Goal: Task Accomplishment & Management: Manage account settings

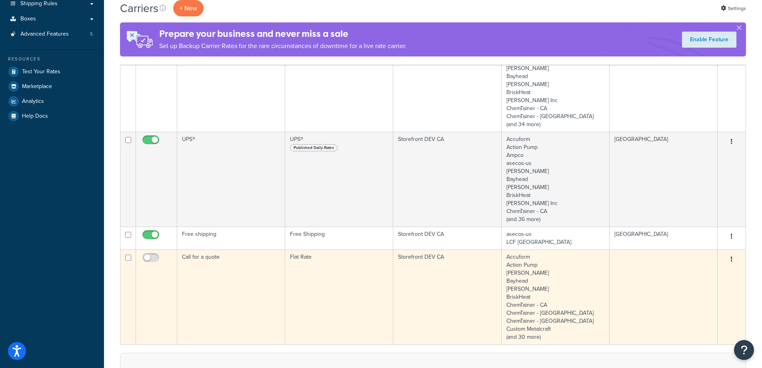
scroll to position [200, 0]
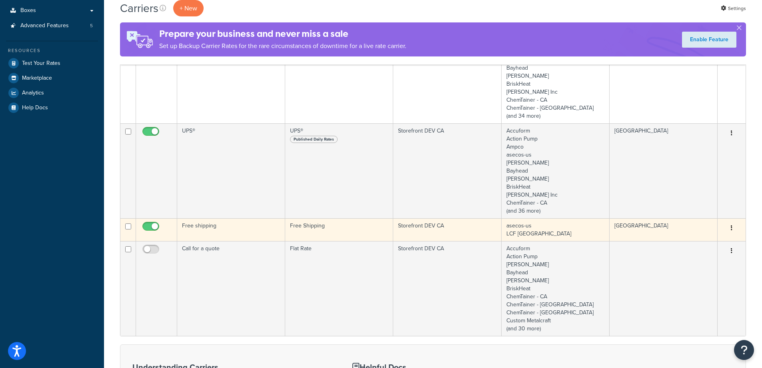
click at [243, 225] on td "Free shipping" at bounding box center [231, 229] width 108 height 23
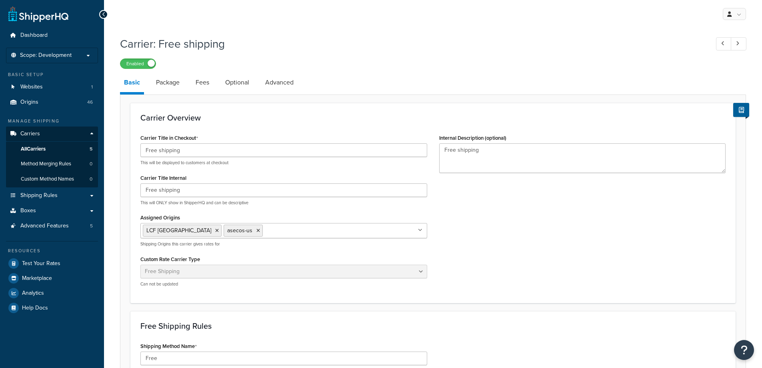
select select "free"
click at [256, 232] on icon at bounding box center [258, 230] width 4 height 5
click at [215, 231] on icon at bounding box center [217, 230] width 4 height 5
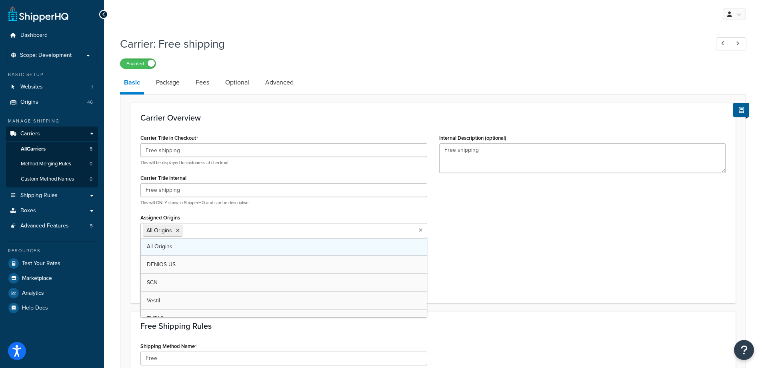
click at [205, 244] on link "All Origins" at bounding box center [284, 247] width 286 height 18
click at [541, 244] on div "Carrier Title in Checkout Free shipping This will be displayed to customers at …" at bounding box center [432, 212] width 597 height 161
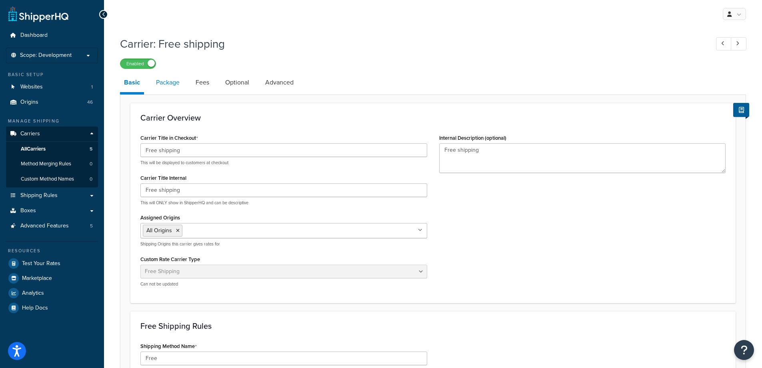
click at [159, 86] on link "Package" at bounding box center [168, 82] width 32 height 19
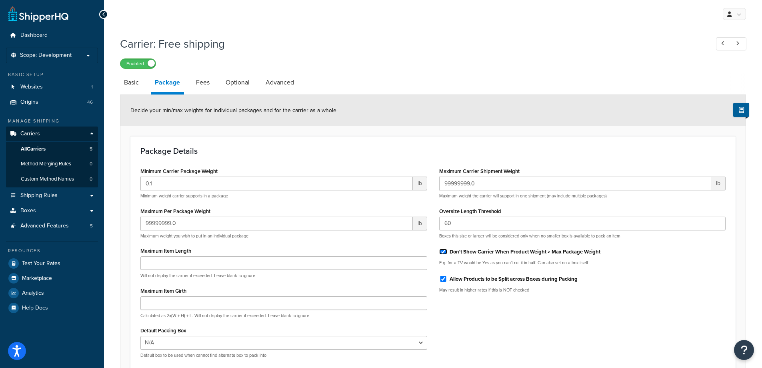
click at [441, 250] on input "Don't Show Carrier When Product Weight > Max Package Weight" at bounding box center [443, 251] width 8 height 6
checkbox input "false"
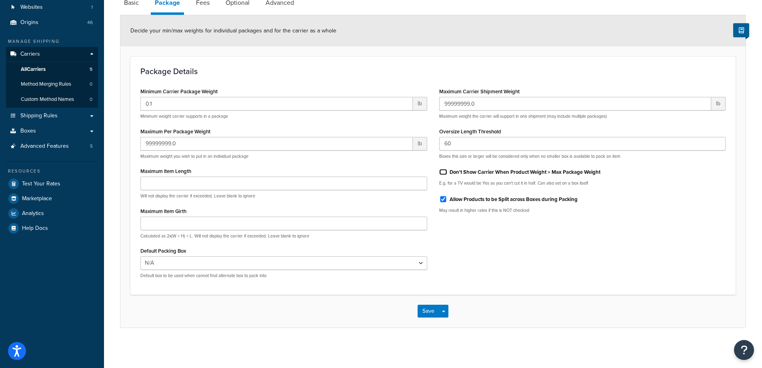
scroll to position [81, 0]
click at [202, 2] on link "Fees" at bounding box center [203, 2] width 22 height 19
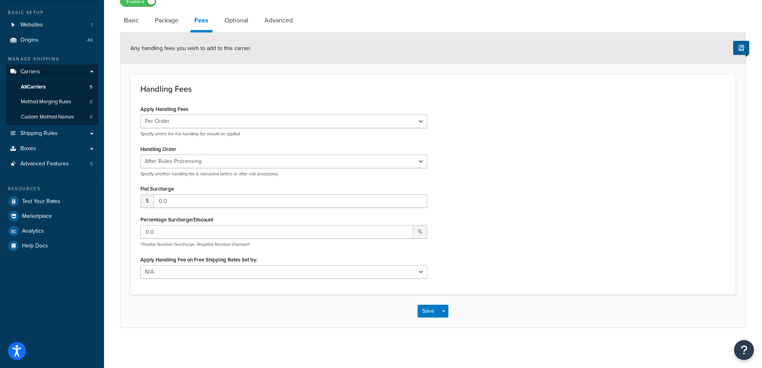
scroll to position [63, 0]
click at [156, 162] on select "Before Rules Processing After Rules Processing" at bounding box center [283, 161] width 287 height 14
select select "BEFORE"
click at [140, 154] on select "Before Rules Processing After Rules Processing" at bounding box center [283, 161] width 287 height 14
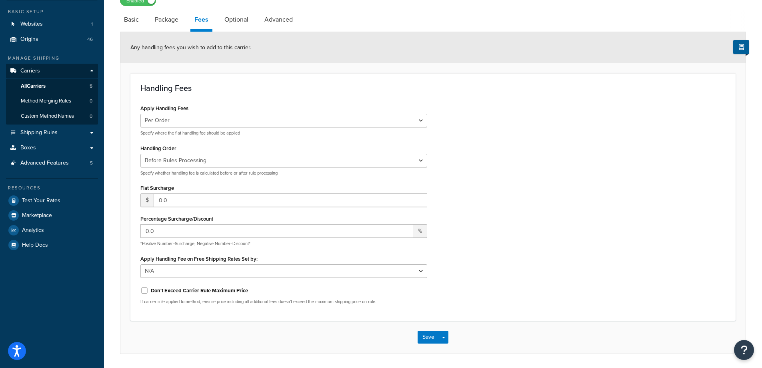
scroll to position [0, 0]
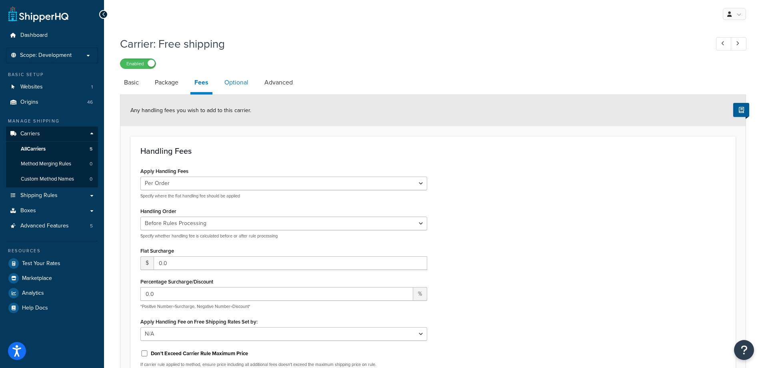
click at [233, 85] on link "Optional" at bounding box center [236, 82] width 32 height 19
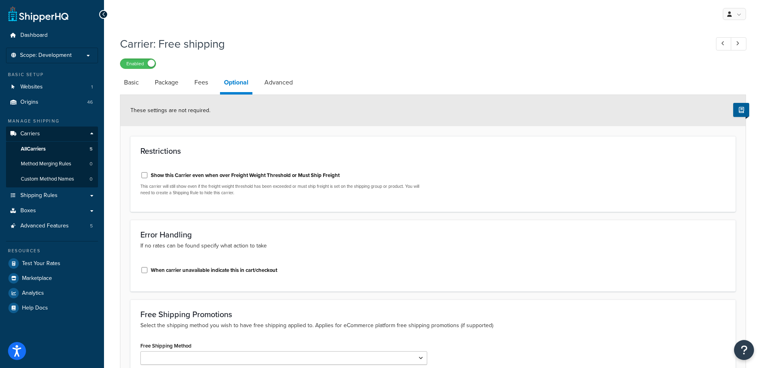
click at [172, 178] on label "Show this Carrier even when over Freight Weight Threshold or Must Ship Freight" at bounding box center [245, 175] width 189 height 7
click at [148, 178] on input "Show this Carrier even when over Freight Weight Threshold or Must Ship Freight" at bounding box center [144, 175] width 8 height 6
checkbox input "true"
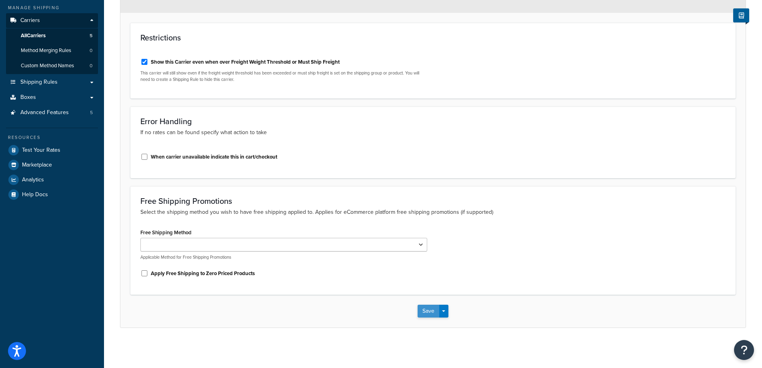
click at [422, 311] on button "Save" at bounding box center [429, 310] width 22 height 13
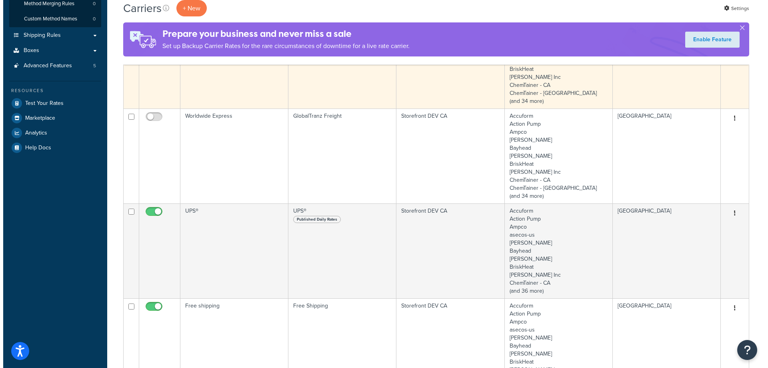
scroll to position [280, 0]
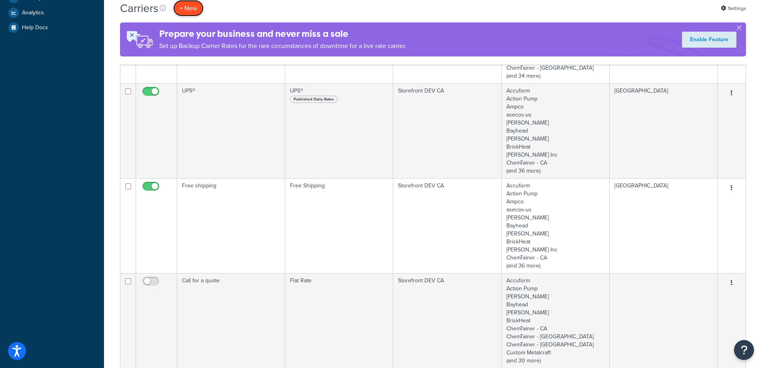
click at [195, 10] on button "+ New" at bounding box center [188, 8] width 30 height 16
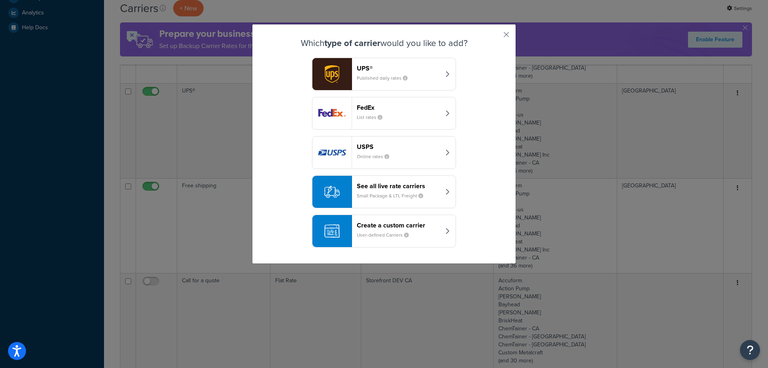
click at [366, 229] on div "Create a custom carrier User-defined Carriers" at bounding box center [399, 230] width 84 height 19
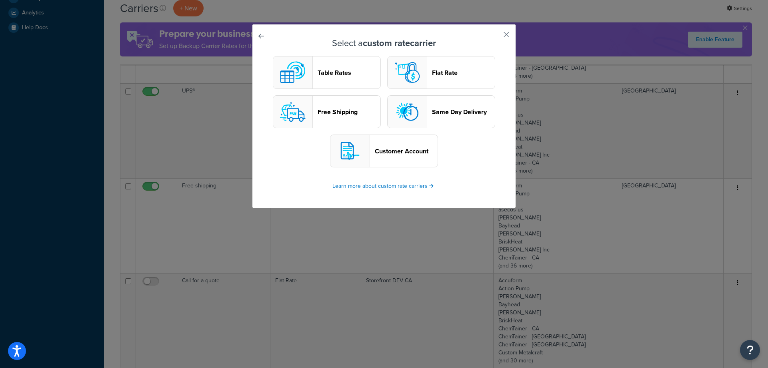
click at [412, 86] on img "button" at bounding box center [407, 72] width 32 height 32
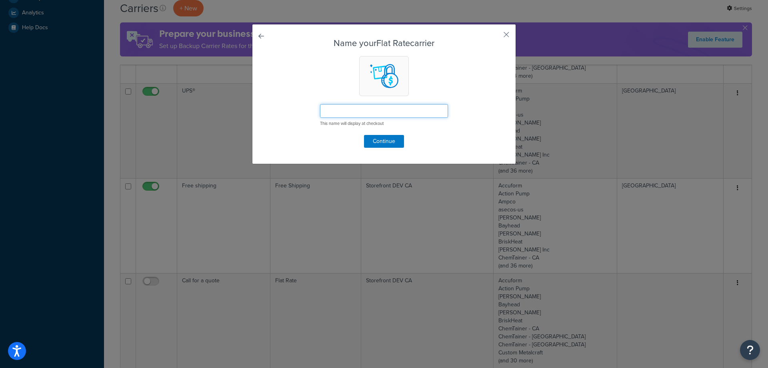
click at [392, 112] on input "text" at bounding box center [384, 111] width 128 height 14
type input "TEST call for a quote (oversized products)"
click at [388, 143] on button "Continue" at bounding box center [384, 141] width 40 height 13
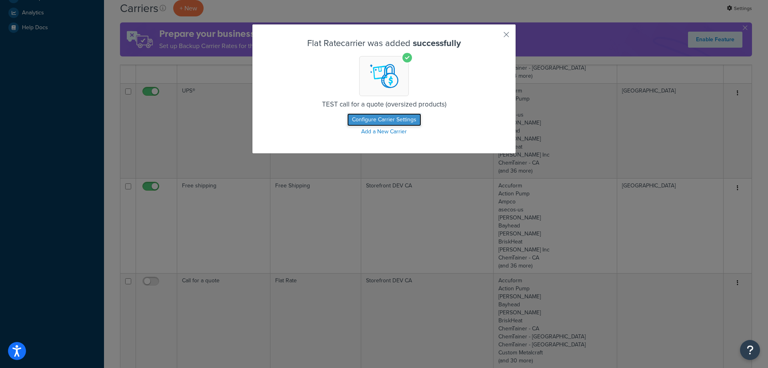
click at [367, 120] on button "Configure Carrier Settings" at bounding box center [384, 119] width 74 height 13
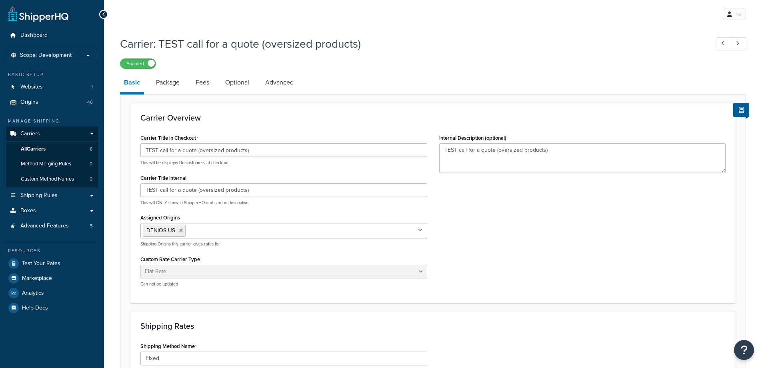
select select "flat"
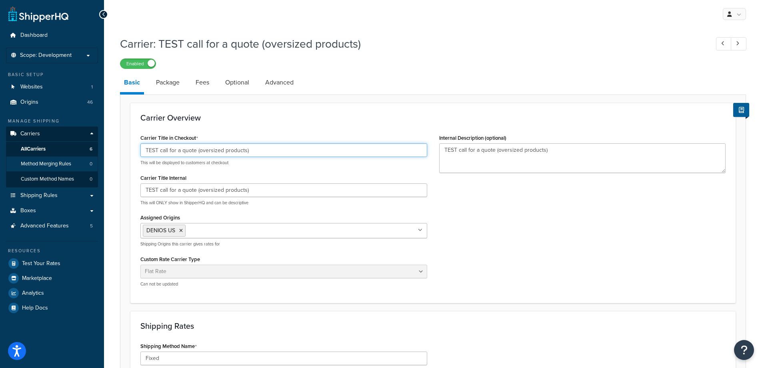
drag, startPoint x: 289, startPoint y: 150, endPoint x: 38, endPoint y: 167, distance: 251.9
click at [38, 167] on div "Dashboard Scope: Development Basic Setup Websites 1 Origins 46 Manage Shipping …" at bounding box center [381, 308] width 762 height 617
paste input "Please call for a quote"
type input "Please call for a quote"
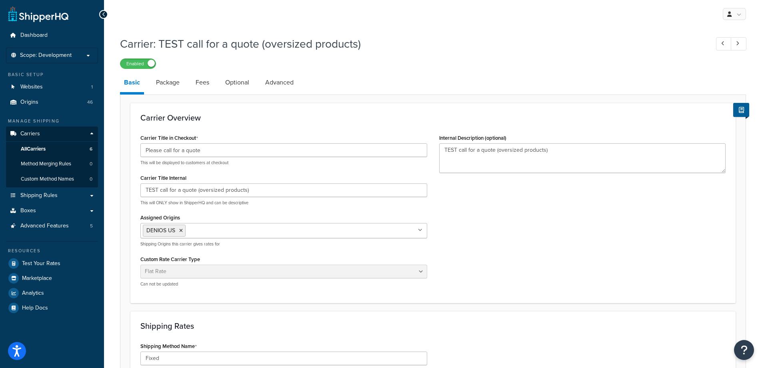
click at [558, 274] on div "Carrier Title in Checkout Please call for a quote This will be displayed to cus…" at bounding box center [432, 212] width 597 height 161
click at [179, 231] on icon at bounding box center [181, 230] width 4 height 5
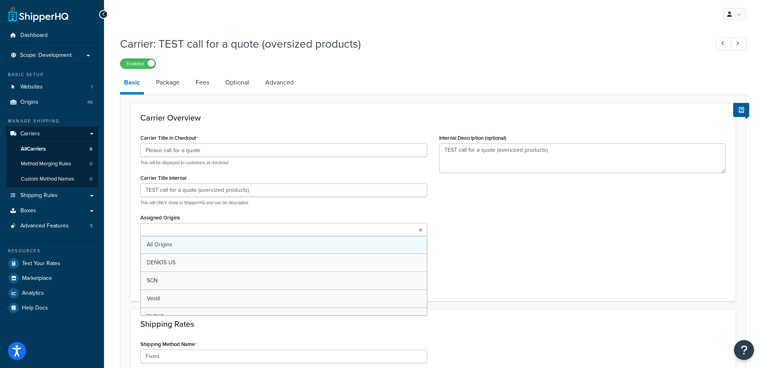
click at [172, 245] on span "All Origins" at bounding box center [160, 244] width 26 height 8
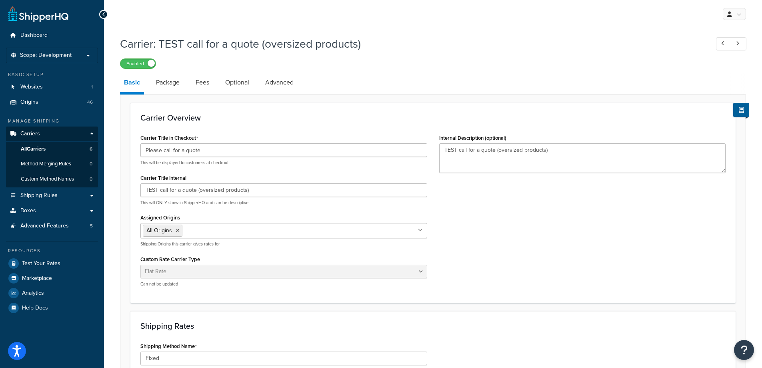
click at [545, 227] on div "Carrier Title in Checkout Please call for a quote This will be displayed to cus…" at bounding box center [432, 212] width 597 height 161
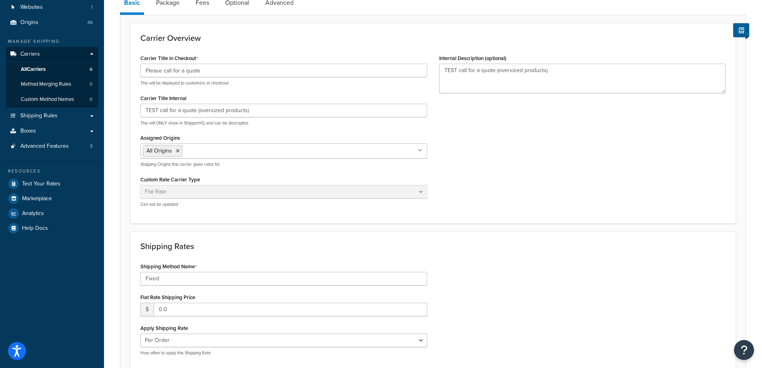
scroll to position [80, 0]
drag, startPoint x: 146, startPoint y: 265, endPoint x: 152, endPoint y: 276, distance: 12.6
click at [146, 266] on label "Shipping Method Name" at bounding box center [168, 266] width 56 height 6
click at [146, 271] on input "Fixed" at bounding box center [283, 278] width 287 height 14
click at [152, 276] on input "Fixed" at bounding box center [283, 278] width 287 height 14
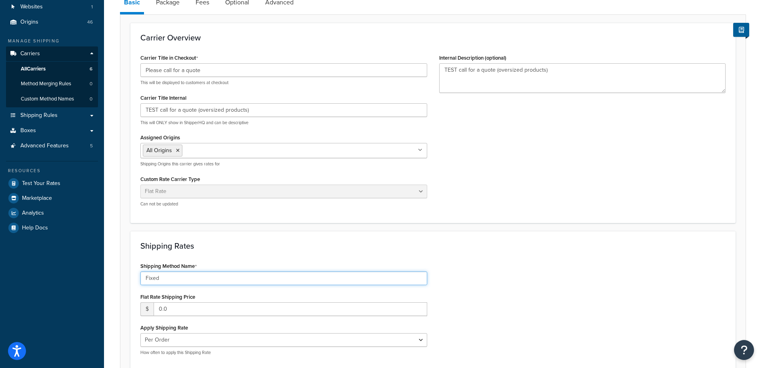
click at [152, 276] on input "Fixed" at bounding box center [283, 278] width 287 height 14
paste input "Please call for a quote"
type input "Please call for a quote"
click at [577, 259] on div "Shipping Rates Shipping Method Name Please call for a quote Flat Rate Shipping …" at bounding box center [432, 301] width 605 height 140
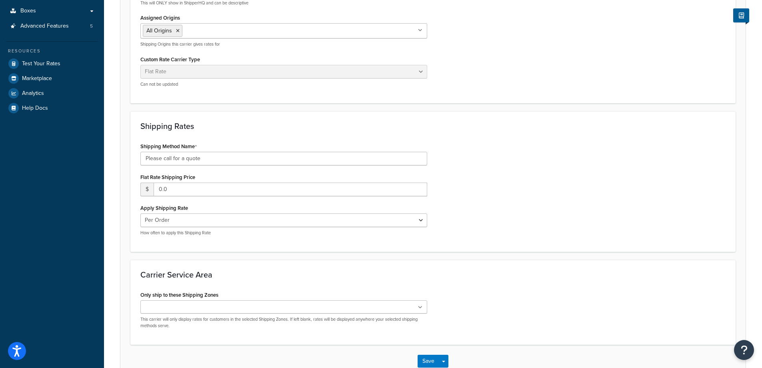
scroll to position [200, 0]
click at [256, 304] on ul at bounding box center [283, 306] width 287 height 13
click at [459, 267] on div "Carrier Service Area Only ship to these Shipping Zones Canada US POBox Add New …" at bounding box center [432, 302] width 605 height 87
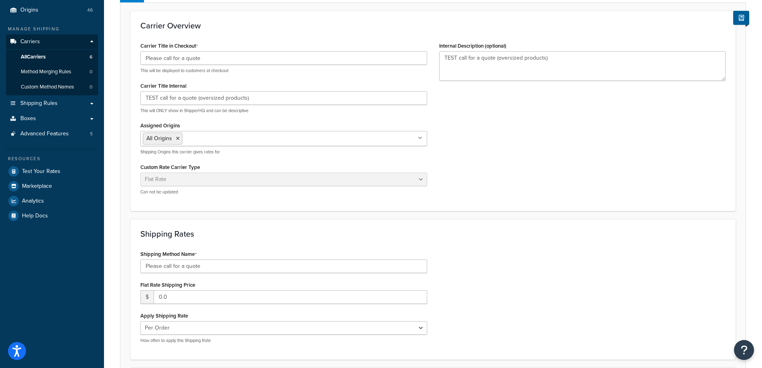
scroll to position [0, 0]
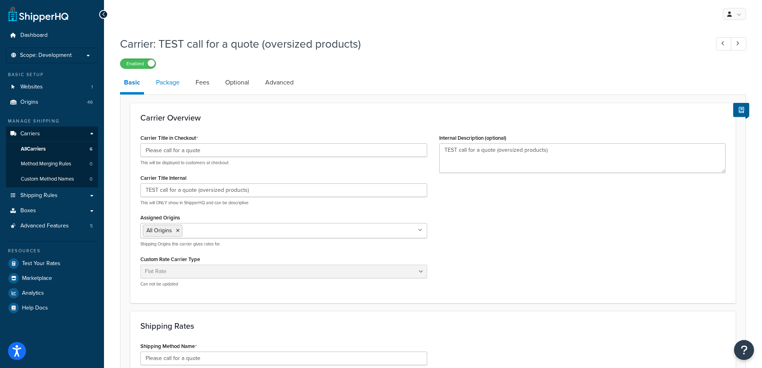
click at [166, 87] on link "Package" at bounding box center [168, 82] width 32 height 19
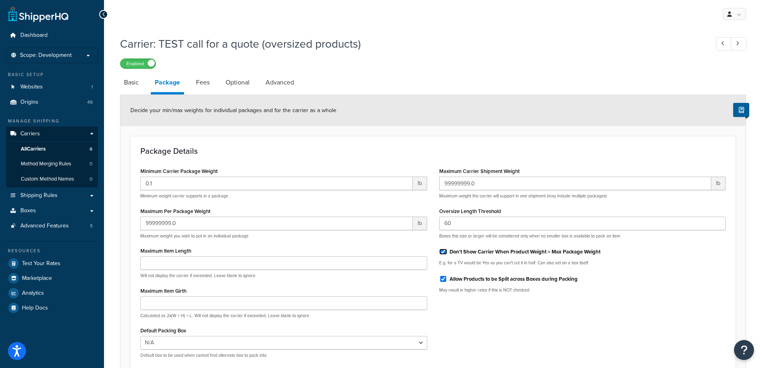
click at [441, 253] on input "Don't Show Carrier When Product Weight > Max Package Weight" at bounding box center [443, 251] width 8 height 6
checkbox input "false"
click at [195, 89] on link "Fees" at bounding box center [203, 82] width 22 height 19
select select "AFTER"
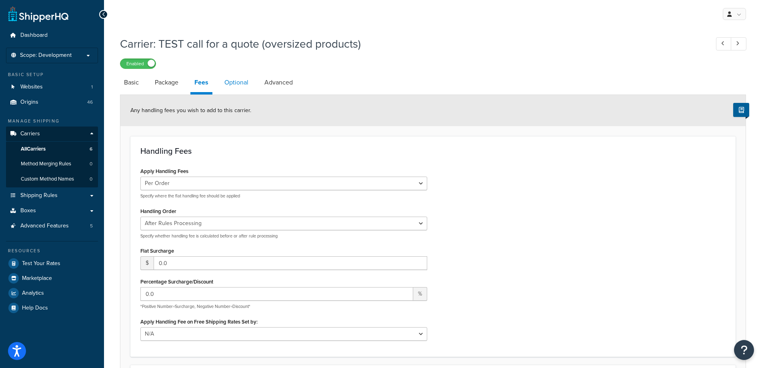
click at [243, 84] on link "Optional" at bounding box center [236, 82] width 32 height 19
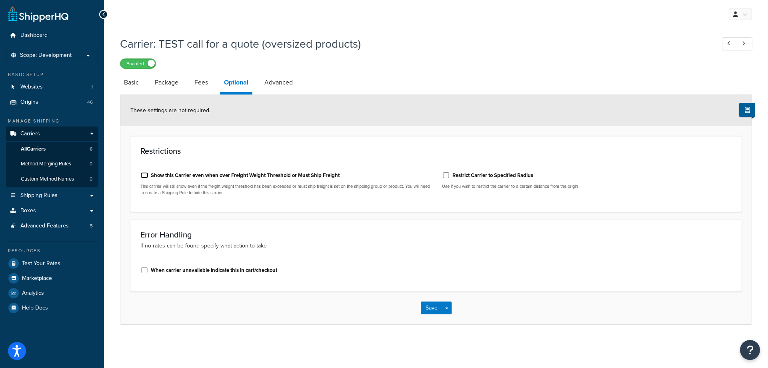
click at [142, 177] on input "Show this Carrier even when over Freight Weight Threshold or Must Ship Freight" at bounding box center [144, 175] width 8 height 6
checkbox input "true"
click at [271, 80] on link "Advanced" at bounding box center [278, 82] width 36 height 19
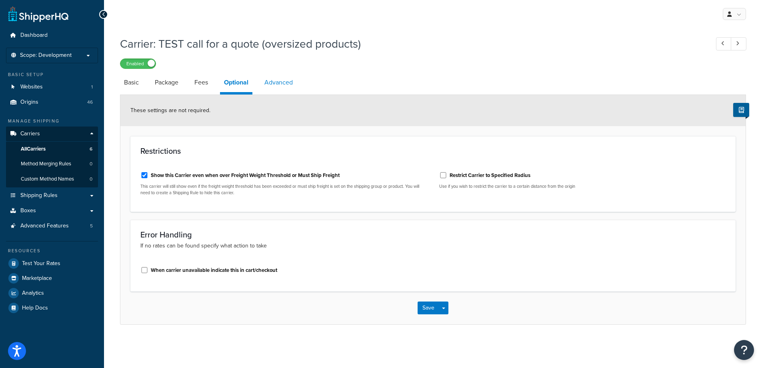
select select "false"
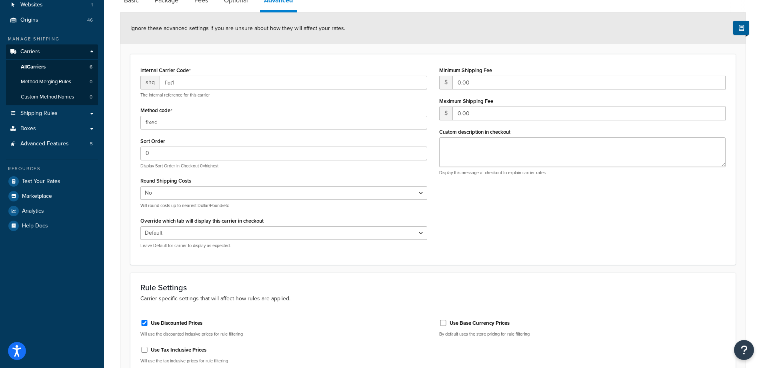
scroll to position [160, 0]
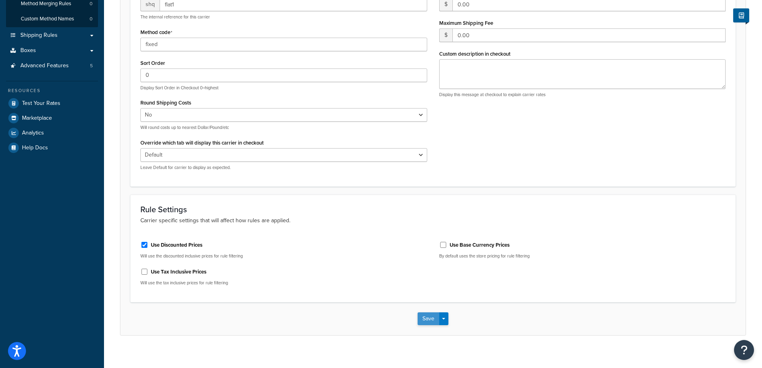
click at [421, 319] on button "Save" at bounding box center [429, 318] width 22 height 13
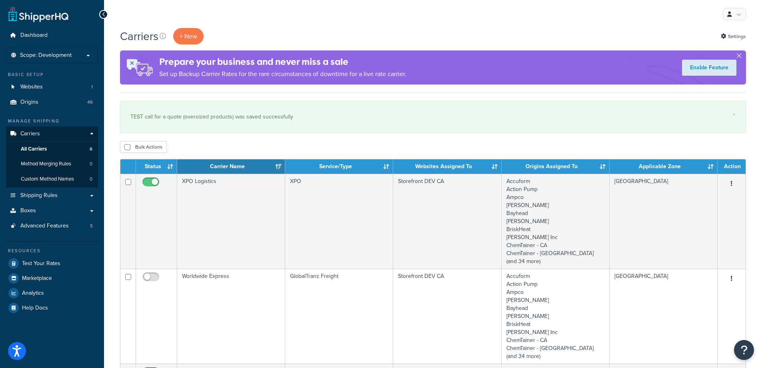
click at [257, 147] on div "Bulk Actions Duplicate Delete" at bounding box center [433, 147] width 626 height 12
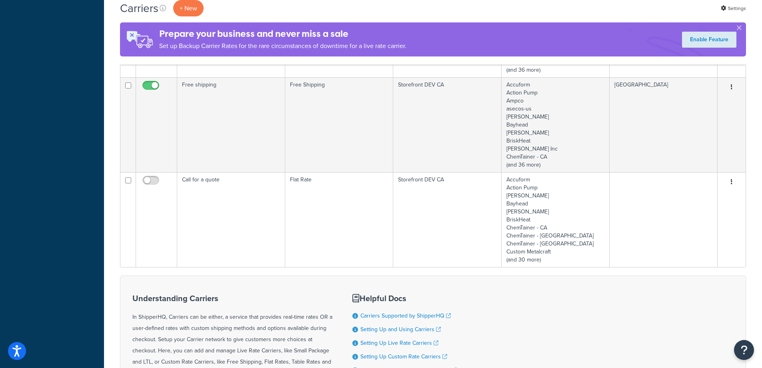
scroll to position [480, 0]
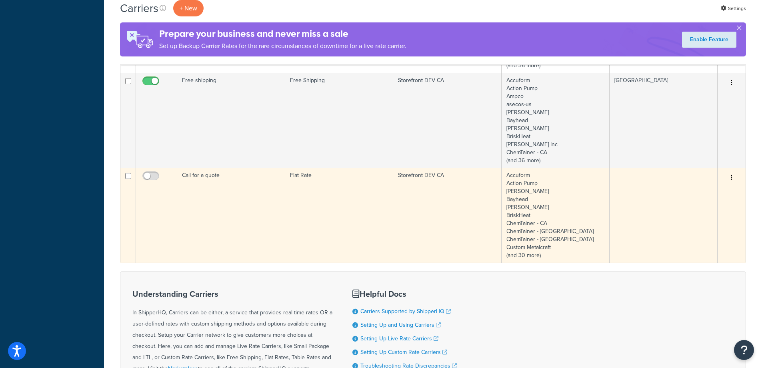
click at [730, 178] on button "button" at bounding box center [731, 177] width 11 height 13
click at [683, 226] on link "Delete" at bounding box center [699, 226] width 63 height 16
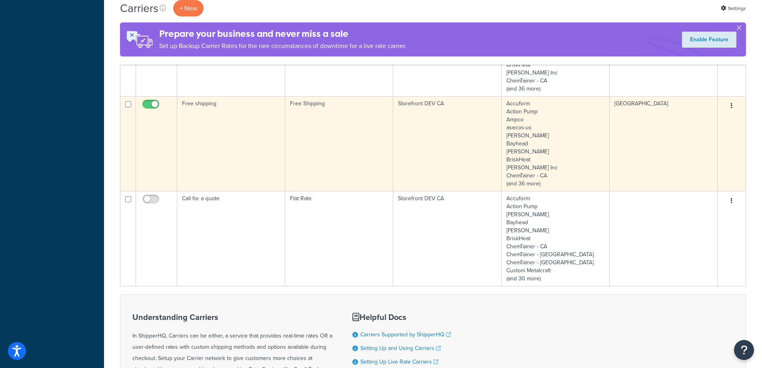
scroll to position [480, 0]
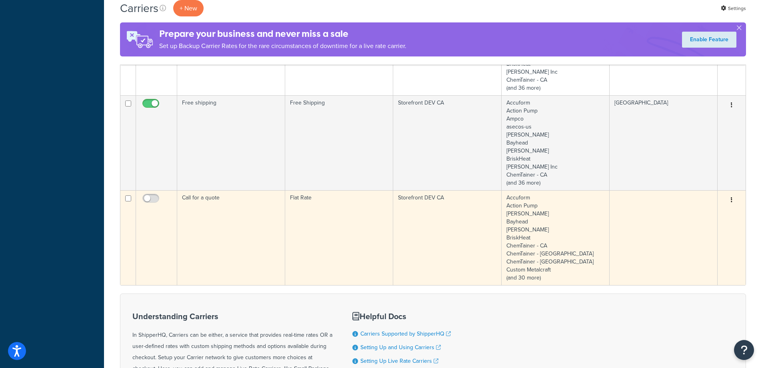
click at [731, 198] on icon "button" at bounding box center [732, 200] width 2 height 6
click at [681, 249] on link "Delete" at bounding box center [699, 249] width 63 height 16
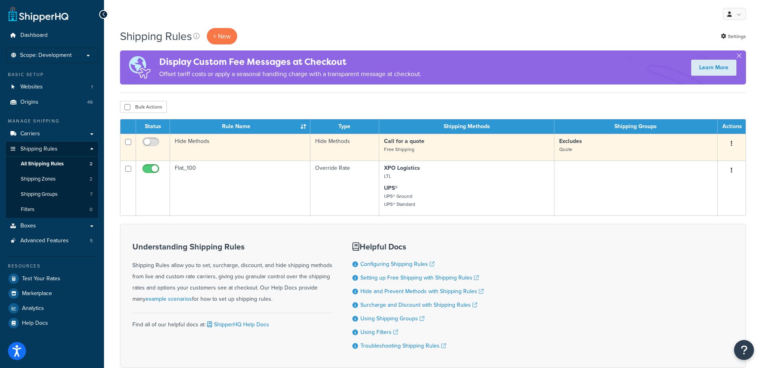
click at [728, 142] on button "button" at bounding box center [731, 143] width 11 height 13
click at [706, 190] on link "Delete" at bounding box center [705, 191] width 63 height 16
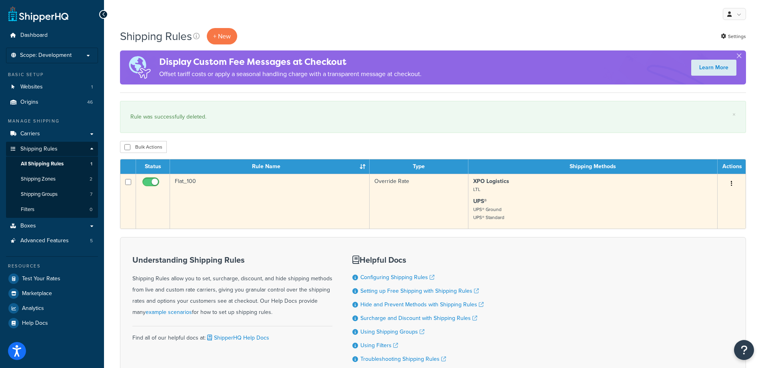
click at [278, 196] on td "Flat_100" at bounding box center [270, 201] width 200 height 55
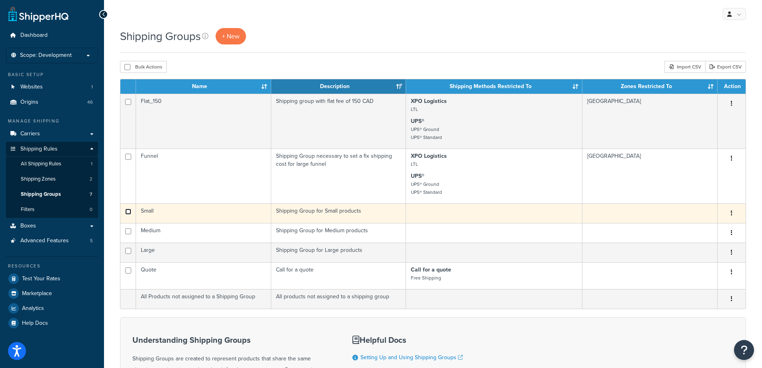
click at [128, 209] on input "checkbox" at bounding box center [128, 211] width 6 height 6
checkbox input "true"
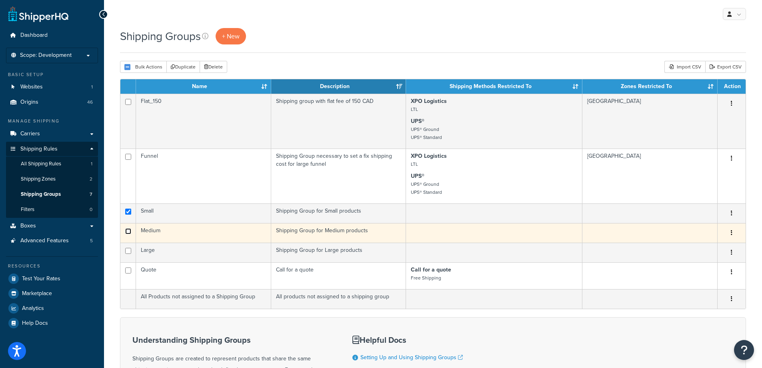
click at [128, 230] on input "checkbox" at bounding box center [128, 231] width 6 height 6
checkbox input "true"
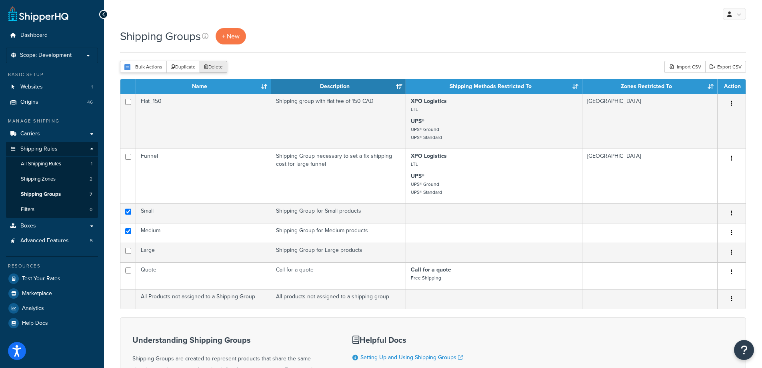
click at [217, 69] on button "Delete" at bounding box center [214, 67] width 28 height 12
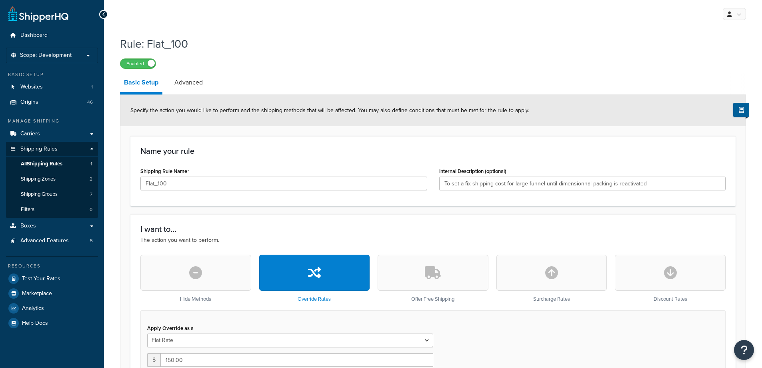
select select "ITEM"
click at [52, 163] on span "All Shipping Rules" at bounding box center [42, 163] width 42 height 7
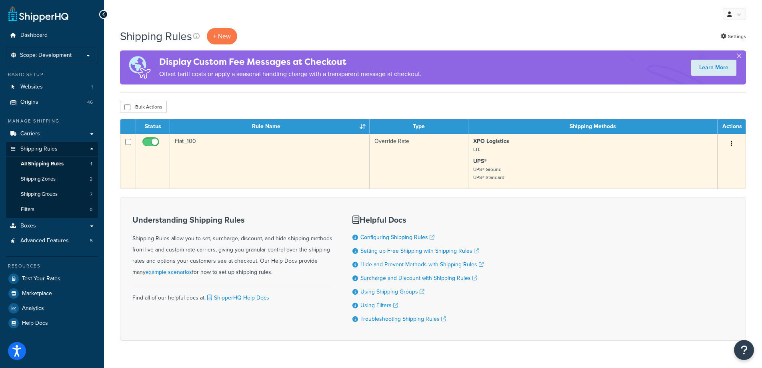
click at [226, 168] on td "Flat_100" at bounding box center [270, 161] width 200 height 55
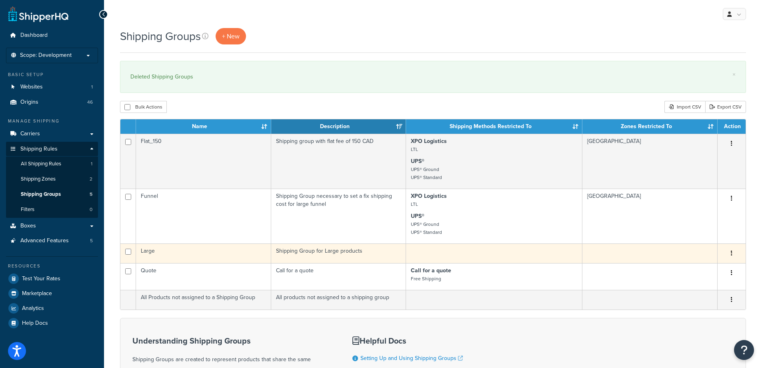
click at [190, 253] on td "Large" at bounding box center [203, 253] width 135 height 20
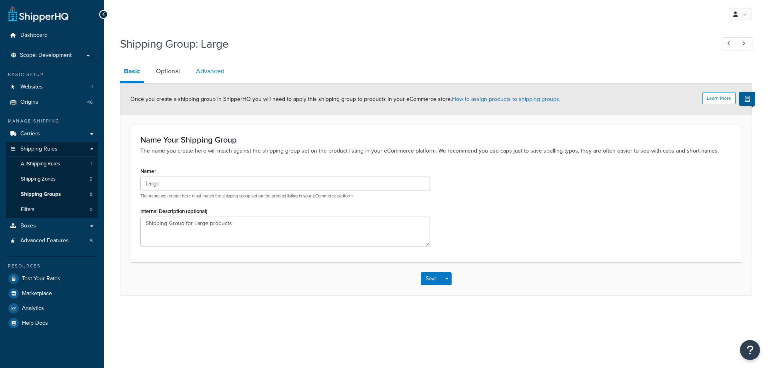
click at [204, 74] on link "Advanced" at bounding box center [210, 71] width 36 height 19
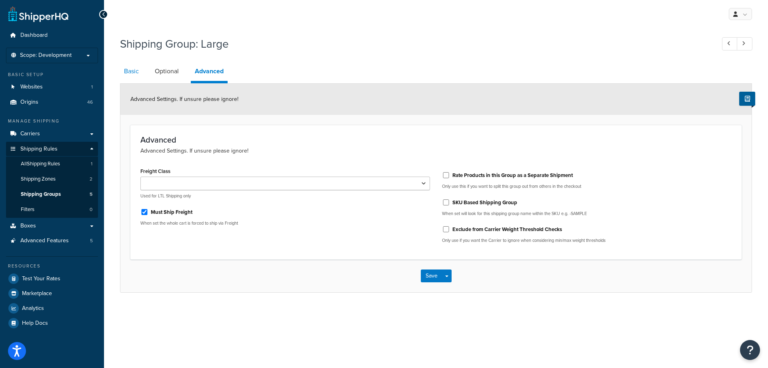
click at [122, 71] on link "Basic" at bounding box center [131, 71] width 23 height 19
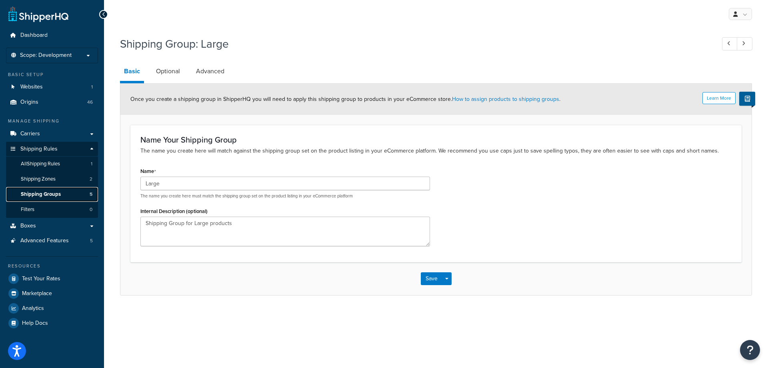
click at [60, 194] on span "Shipping Groups" at bounding box center [41, 194] width 40 height 7
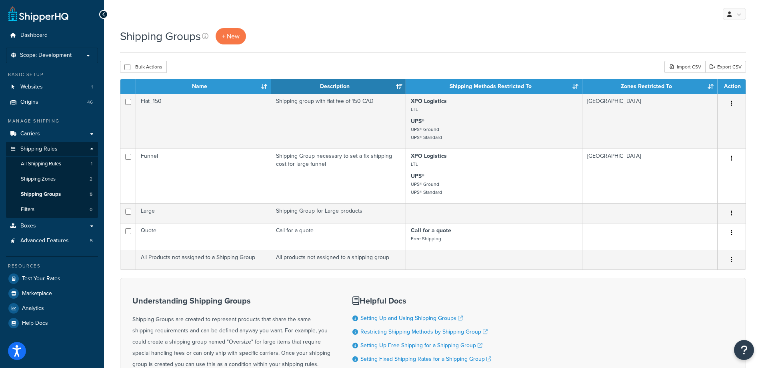
click at [264, 87] on th "Name" at bounding box center [203, 86] width 135 height 14
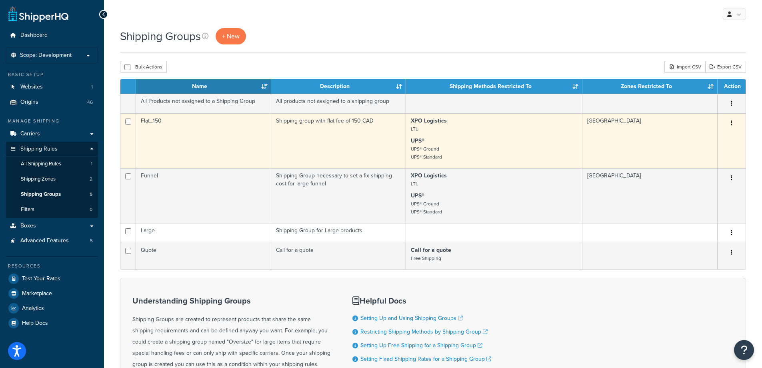
click at [220, 136] on td "Flat_150" at bounding box center [203, 140] width 135 height 55
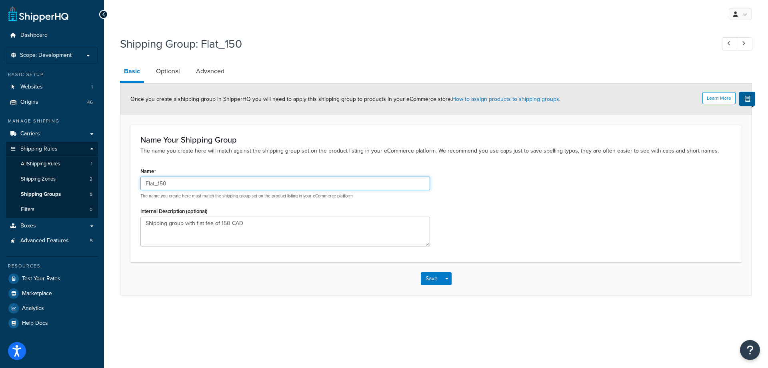
click at [160, 184] on input "Flat_150" at bounding box center [285, 183] width 290 height 14
type input "Flat_100"
click at [170, 73] on link "Optional" at bounding box center [168, 71] width 32 height 19
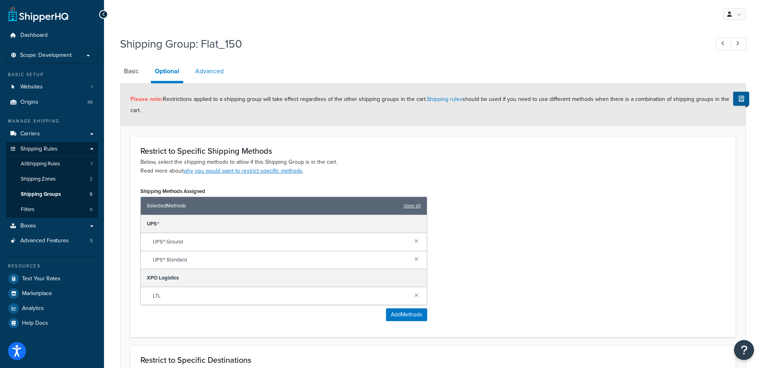
click at [212, 72] on link "Advanced" at bounding box center [209, 71] width 36 height 19
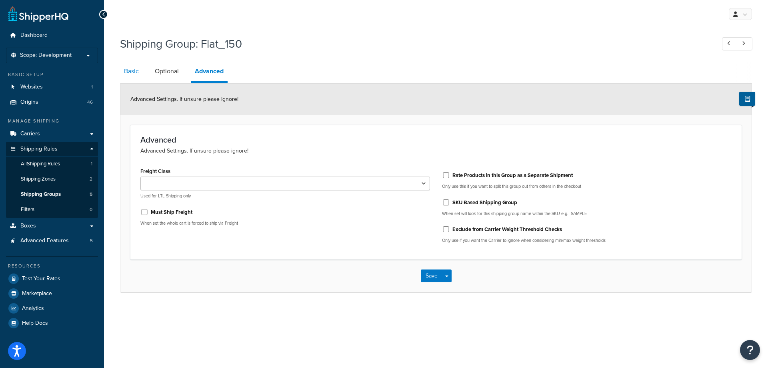
click at [127, 72] on link "Basic" at bounding box center [131, 71] width 23 height 19
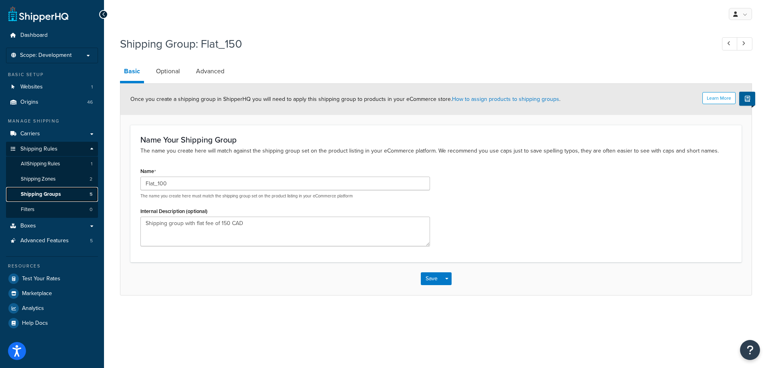
click at [37, 194] on span "Shipping Groups" at bounding box center [41, 194] width 40 height 7
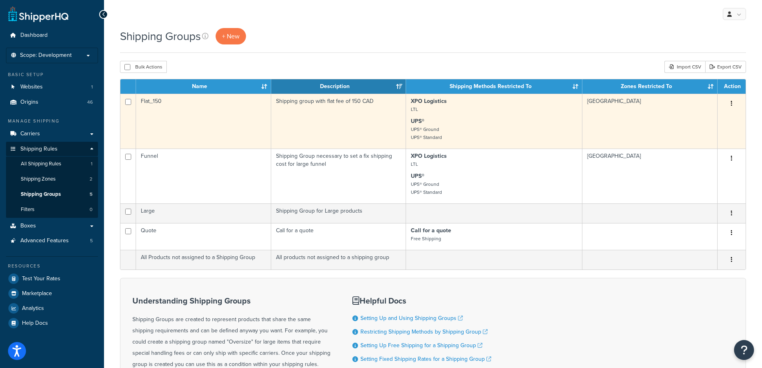
click at [205, 121] on td "Flat_150" at bounding box center [203, 121] width 135 height 55
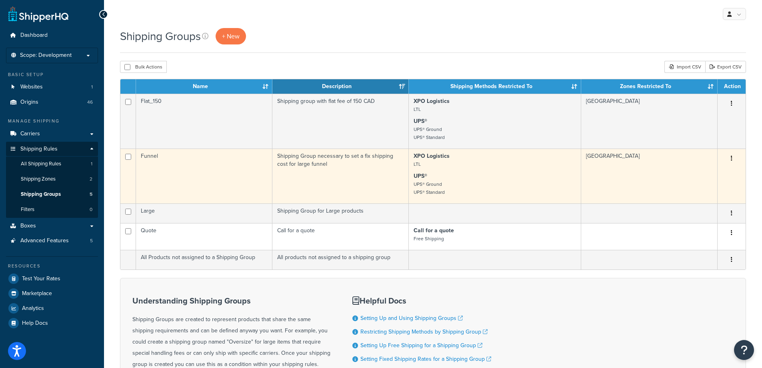
click at [177, 167] on td "Funnel" at bounding box center [204, 175] width 136 height 55
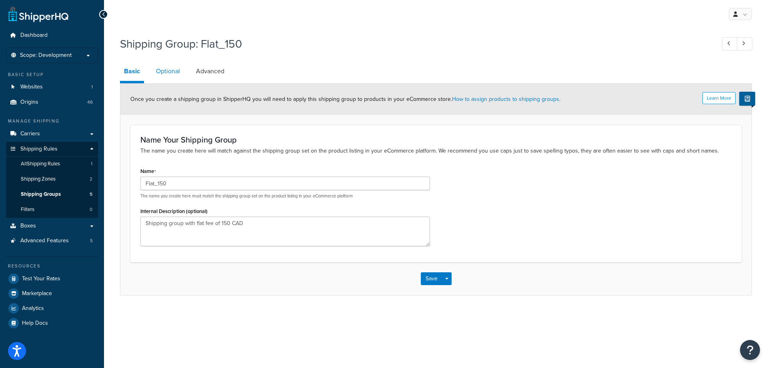
click at [162, 70] on link "Optional" at bounding box center [168, 71] width 32 height 19
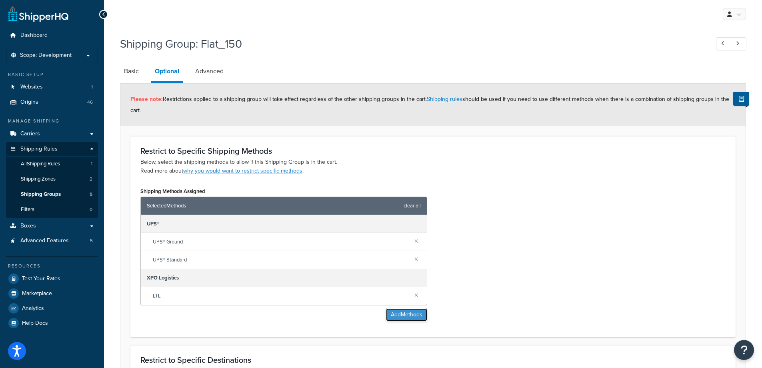
click at [412, 318] on button "Add Methods" at bounding box center [406, 314] width 41 height 13
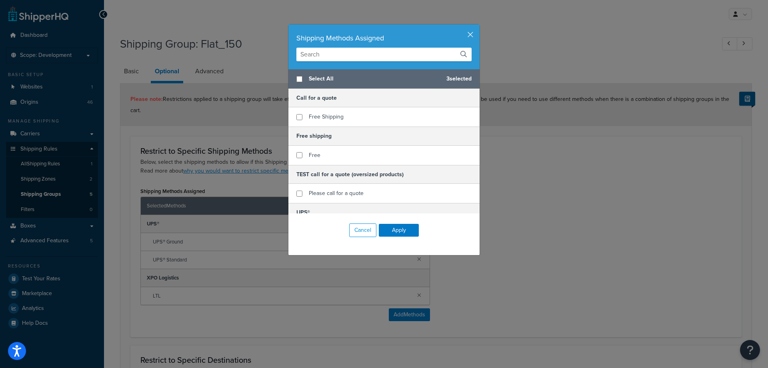
click at [468, 29] on div "Shipping Methods Assigned" at bounding box center [383, 46] width 191 height 45
click at [478, 26] on button "button" at bounding box center [479, 25] width 2 height 2
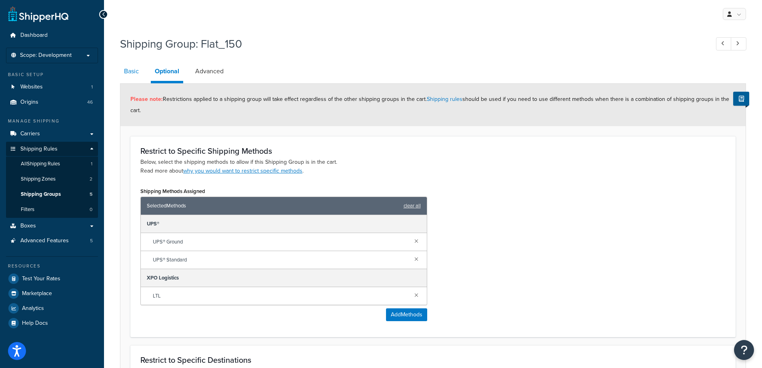
click at [129, 69] on link "Basic" at bounding box center [131, 71] width 23 height 19
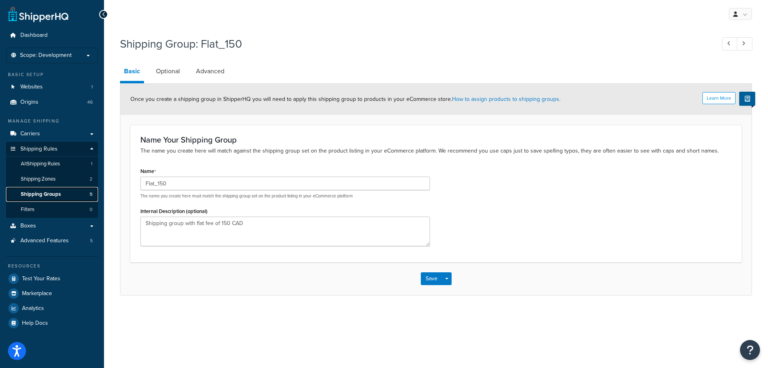
click at [42, 194] on span "Shipping Groups" at bounding box center [41, 194] width 40 height 7
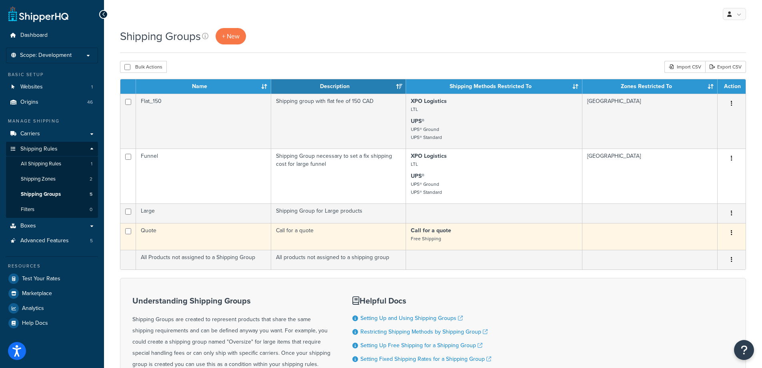
click at [179, 235] on td "Quote" at bounding box center [203, 236] width 135 height 27
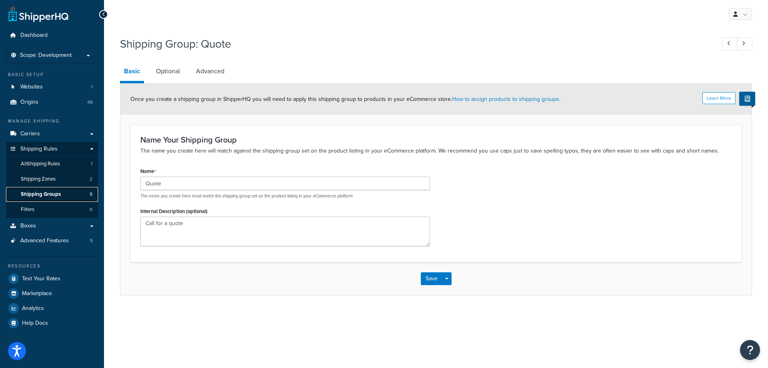
click at [32, 192] on span "Shipping Groups" at bounding box center [41, 194] width 40 height 7
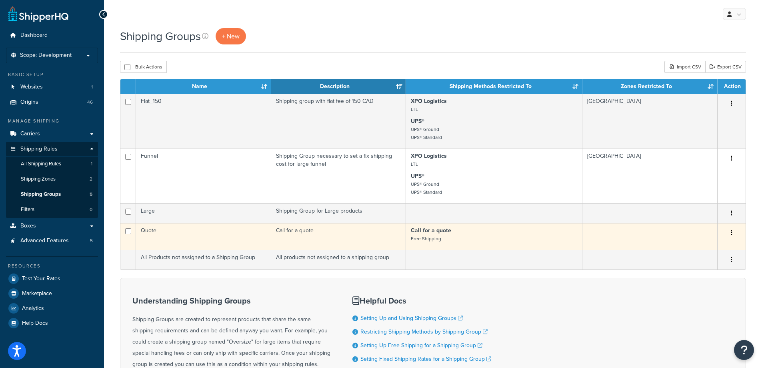
click at [733, 234] on button "button" at bounding box center [731, 232] width 11 height 13
click at [696, 279] on link "Delete" at bounding box center [699, 282] width 63 height 16
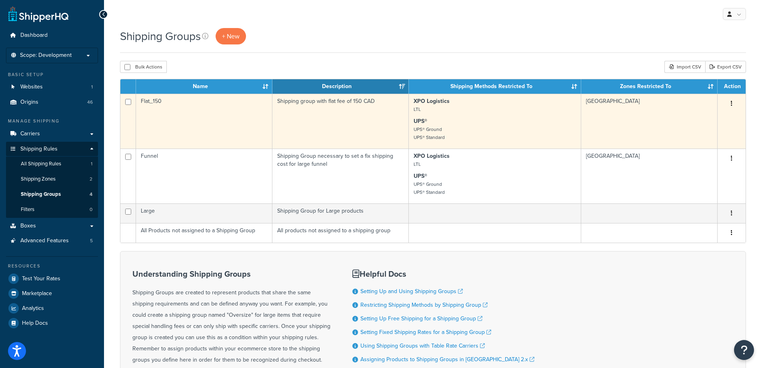
click at [222, 114] on td "Flat_150" at bounding box center [204, 121] width 136 height 55
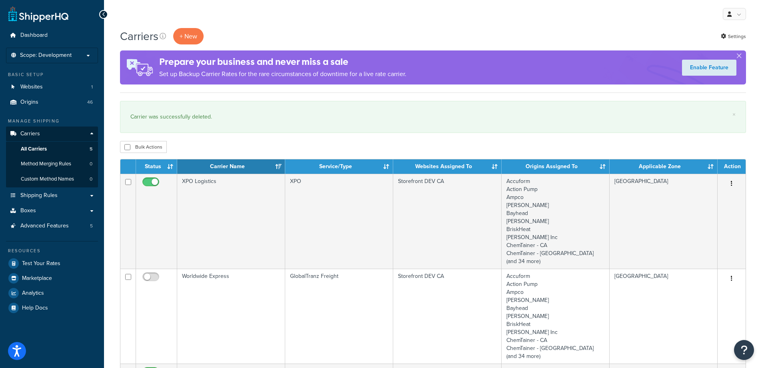
click at [172, 161] on th "Status" at bounding box center [156, 166] width 41 height 14
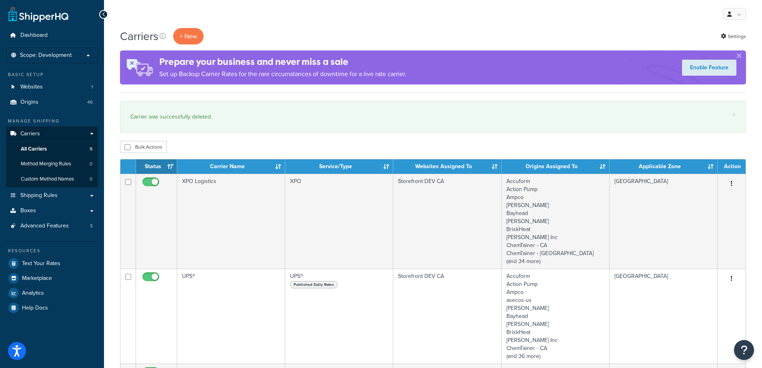
click at [281, 164] on th "Carrier Name" at bounding box center [231, 166] width 108 height 14
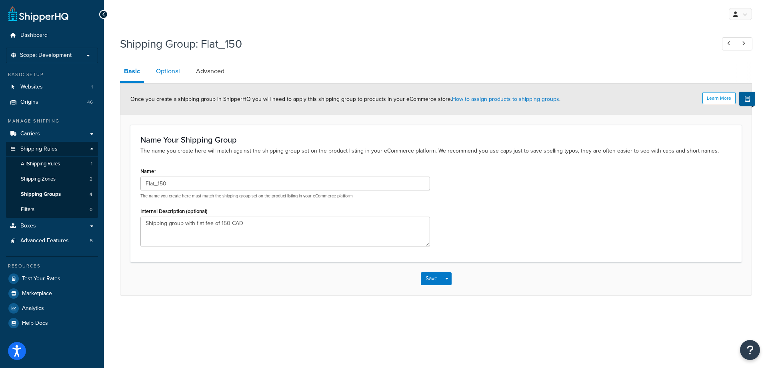
click at [170, 74] on link "Optional" at bounding box center [168, 71] width 32 height 19
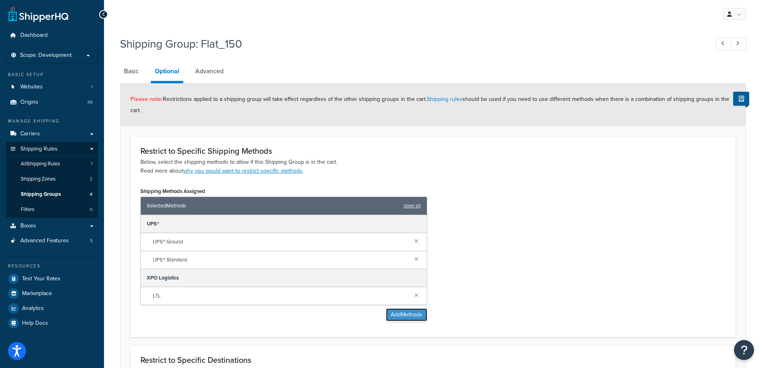
click at [388, 313] on button "Add Methods" at bounding box center [406, 314] width 41 height 13
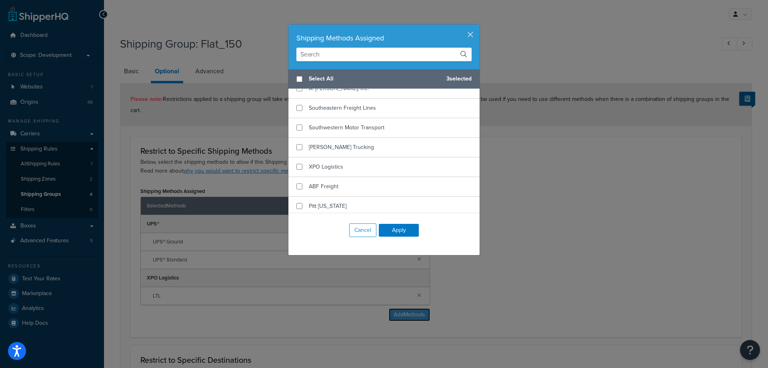
scroll to position [478, 0]
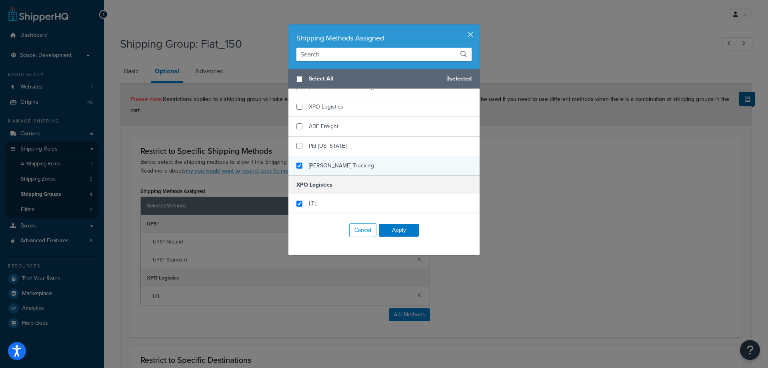
checkbox input "true"
click at [375, 165] on div "[PERSON_NAME] Trucking" at bounding box center [383, 165] width 191 height 19
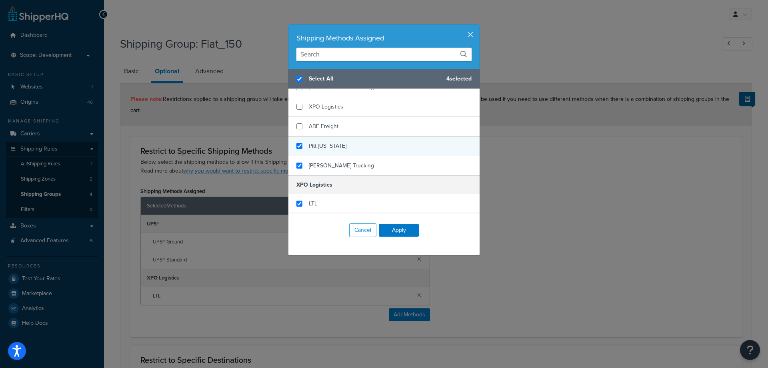
checkbox input "true"
click at [375, 146] on div "Pitt [US_STATE]" at bounding box center [383, 146] width 191 height 20
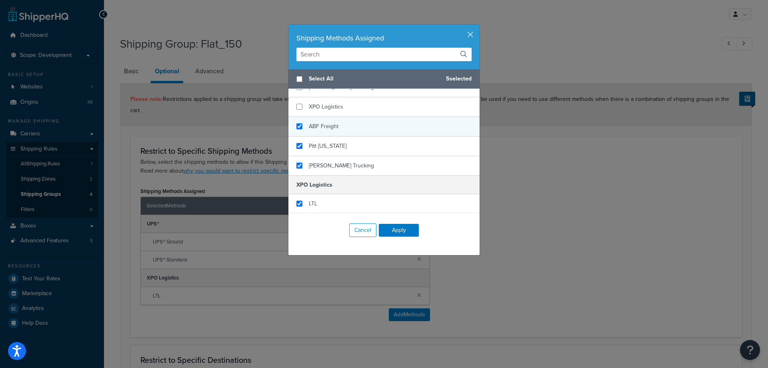
checkbox input "false"
checkbox input "true"
click at [374, 128] on div "ABF Freight" at bounding box center [383, 127] width 191 height 20
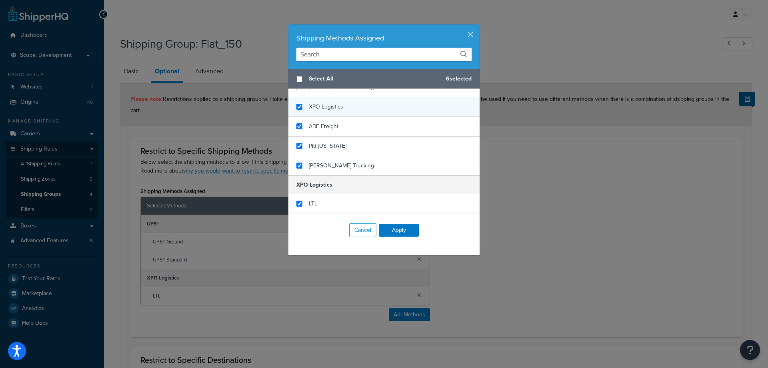
checkbox input "true"
click at [374, 111] on div "XPO Logistics" at bounding box center [383, 107] width 191 height 20
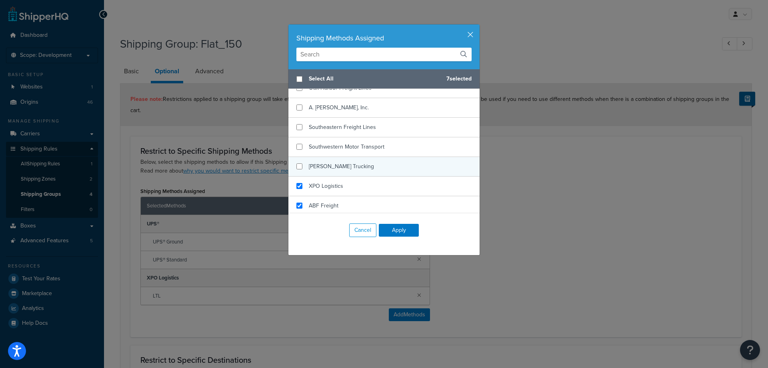
scroll to position [398, 0]
checkbox input "true"
click at [358, 160] on div "[PERSON_NAME] Trucking" at bounding box center [383, 168] width 191 height 20
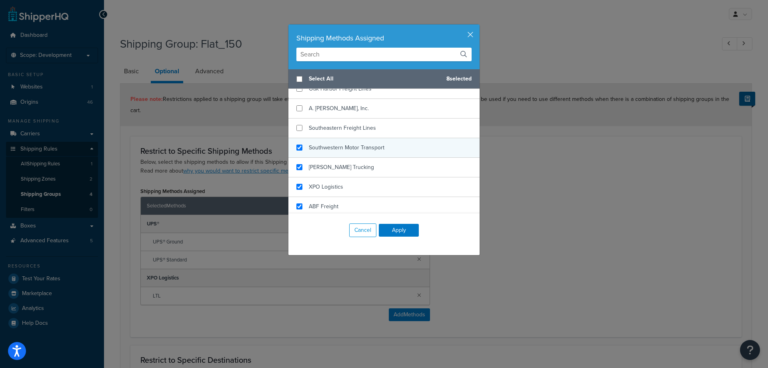
checkbox input "true"
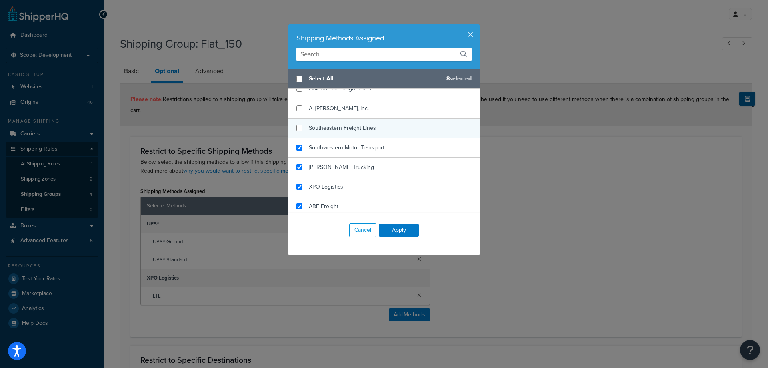
drag, startPoint x: 358, startPoint y: 150, endPoint x: 360, endPoint y: 135, distance: 14.9
click at [359, 148] on span "Southwestern Motor Transport" at bounding box center [347, 147] width 76 height 8
checkbox input "true"
click at [361, 126] on span "Southeastern Freight Lines" at bounding box center [342, 128] width 67 height 8
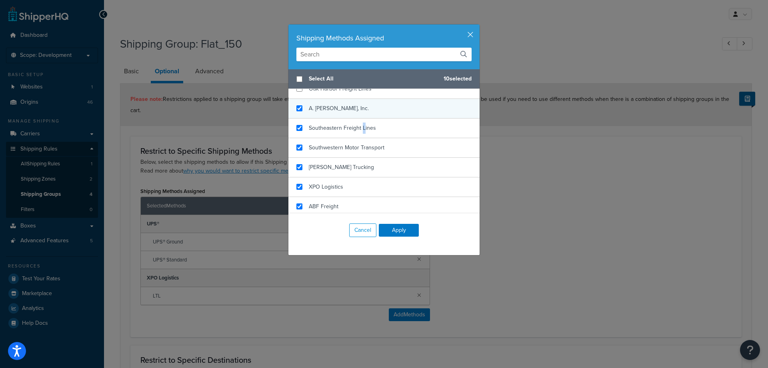
checkbox input "true"
click at [362, 104] on div "A. [PERSON_NAME], Inc." at bounding box center [383, 109] width 191 height 20
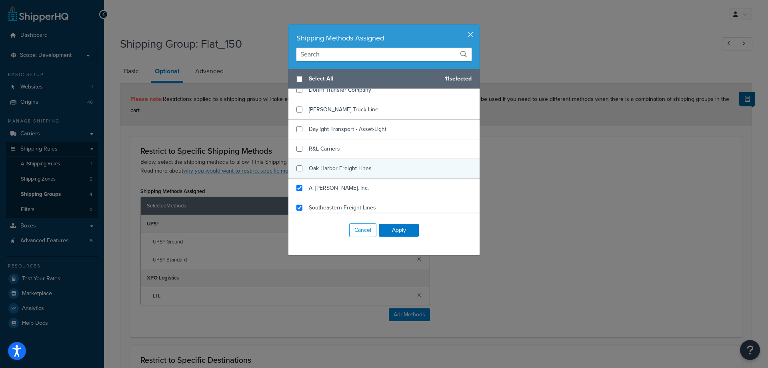
scroll to position [318, 0]
checkbox input "true"
click at [356, 178] on div "Oak Harbor Freight Lines" at bounding box center [383, 169] width 191 height 20
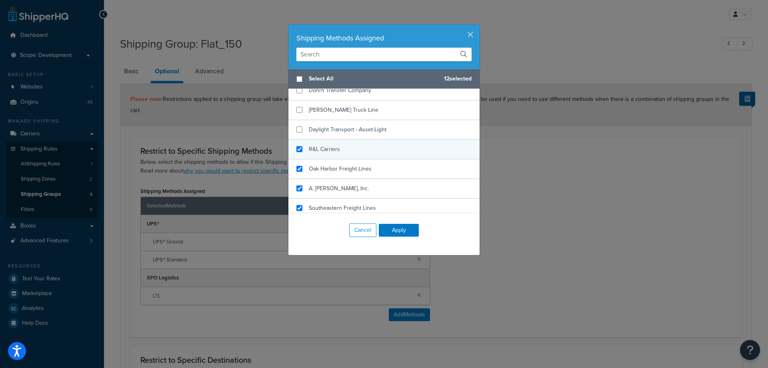
checkbox input "true"
click at [357, 152] on div "R&L Carriers" at bounding box center [383, 150] width 191 height 20
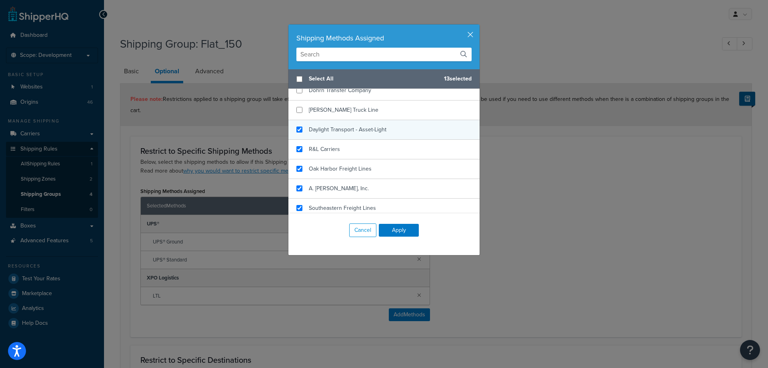
checkbox input "true"
click at [361, 130] on span "Daylight Transport - Asset-Light" at bounding box center [348, 129] width 78 height 8
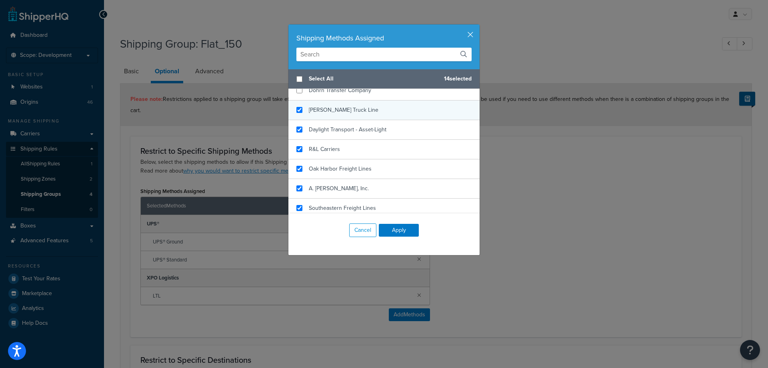
checkbox input "true"
click at [363, 114] on div "[PERSON_NAME] Truck Line" at bounding box center [383, 110] width 191 height 20
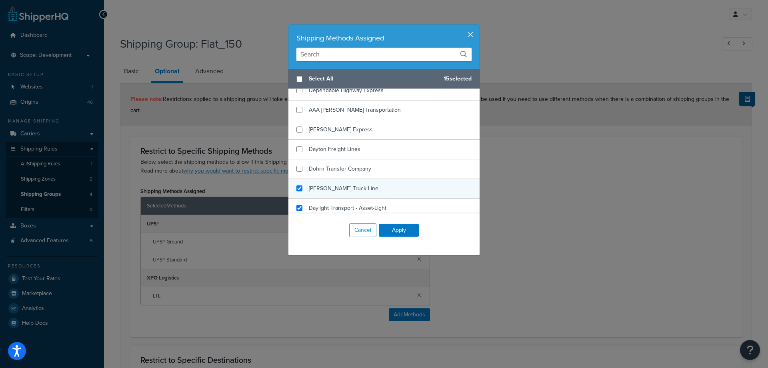
scroll to position [238, 0]
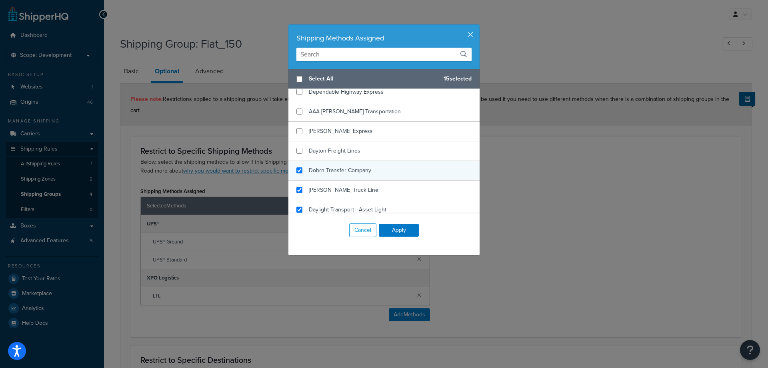
checkbox input "true"
click at [358, 176] on div "Dohrn Transfer Company" at bounding box center [383, 171] width 191 height 20
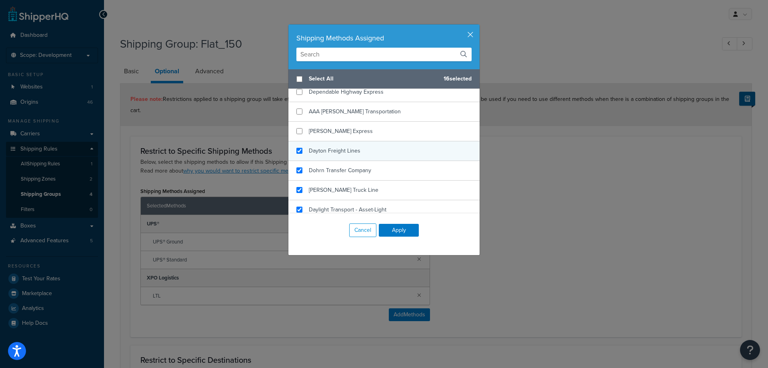
checkbox input "true"
click at [358, 152] on div "Dayton Freight Lines" at bounding box center [383, 151] width 191 height 20
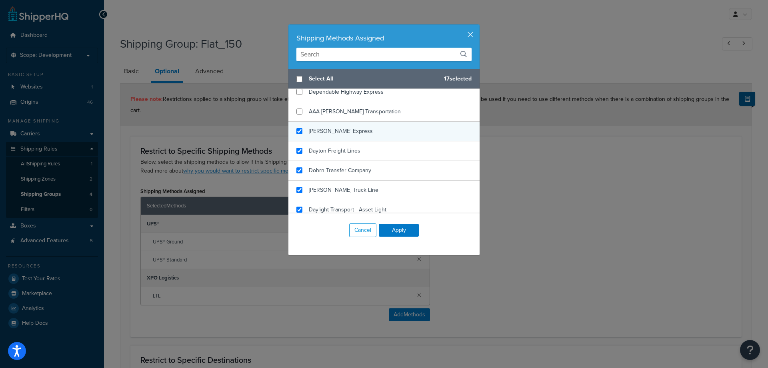
checkbox input "true"
click at [356, 135] on div "[PERSON_NAME] Express" at bounding box center [383, 132] width 191 height 20
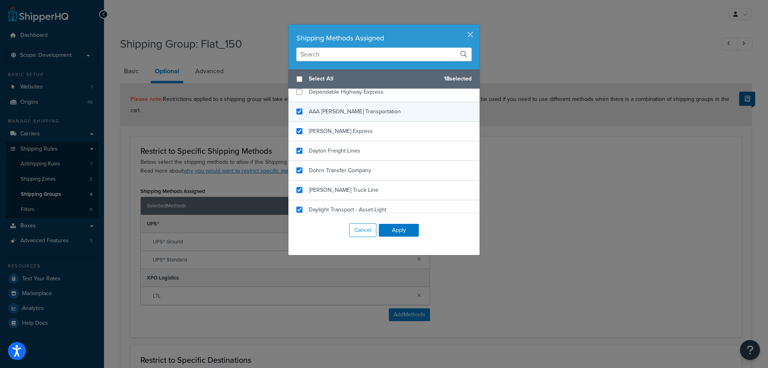
click at [358, 115] on span "AAA [PERSON_NAME] Transportation" at bounding box center [355, 111] width 92 height 8
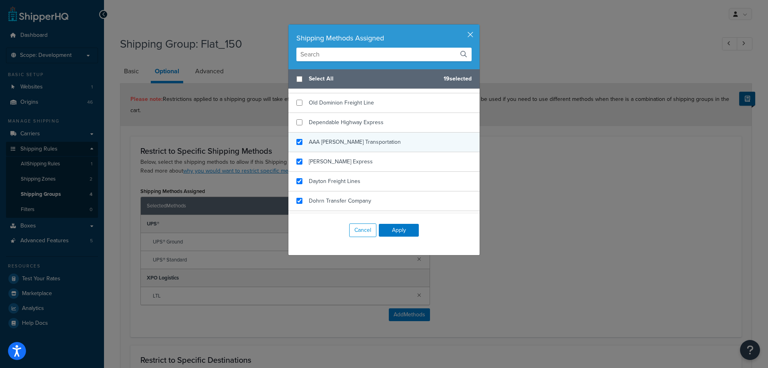
scroll to position [158, 0]
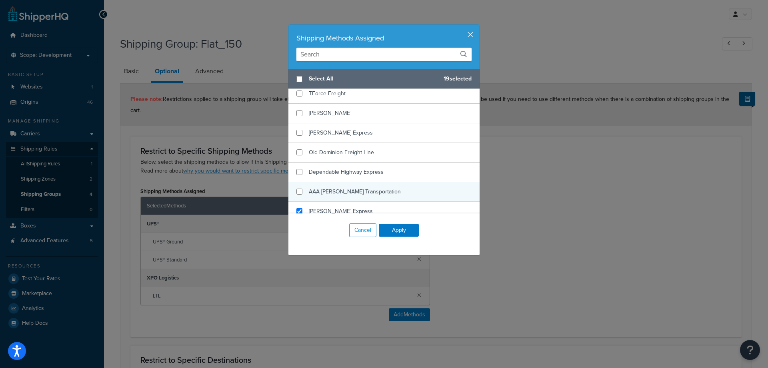
checkbox input "false"
click at [350, 182] on div "AAA Cooper Transportation" at bounding box center [383, 192] width 191 height 20
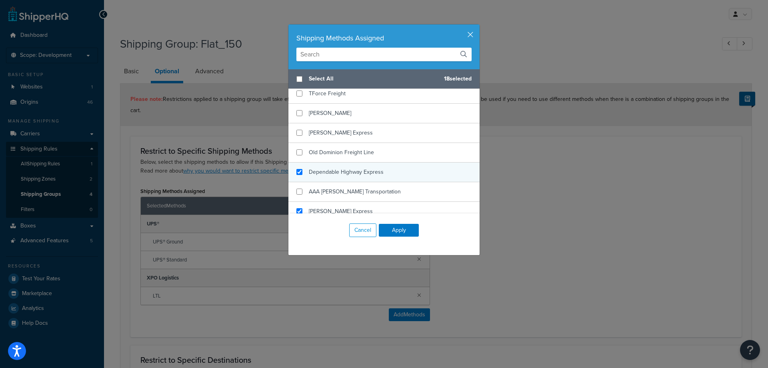
checkbox input "true"
click at [348, 180] on div "Dependable Highway Express" at bounding box center [383, 172] width 191 height 20
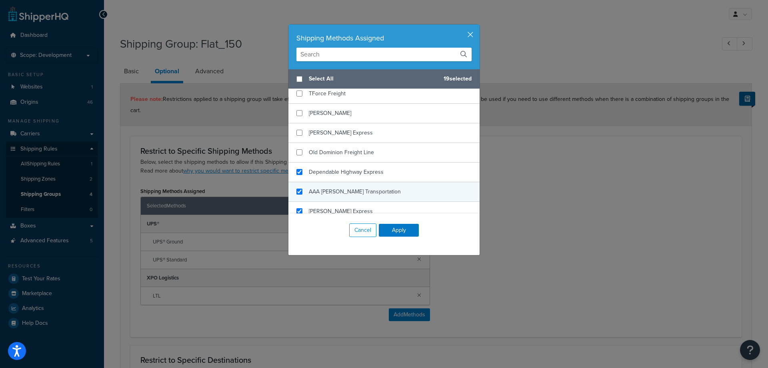
checkbox input "true"
click at [346, 188] on span "AAA [PERSON_NAME] Transportation" at bounding box center [355, 191] width 92 height 8
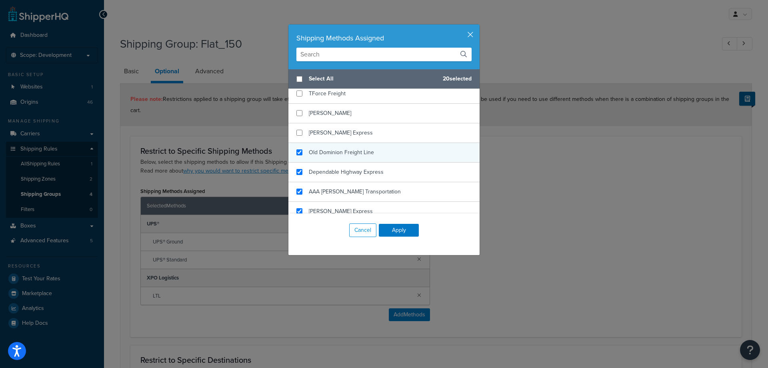
checkbox input "true"
click at [346, 148] on div "Old Dominion Freight Line" at bounding box center [341, 152] width 65 height 11
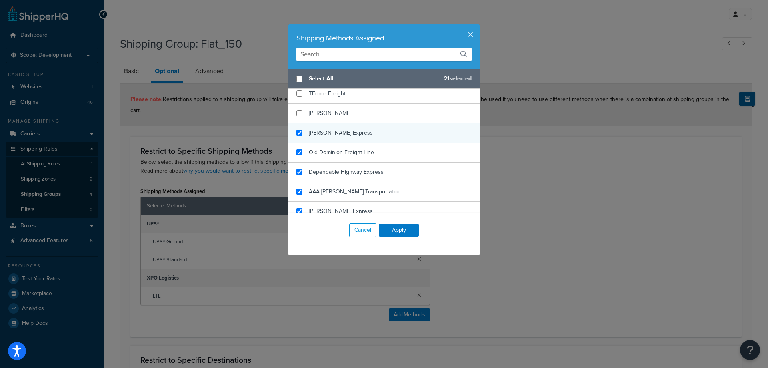
checkbox input "true"
click at [344, 138] on div "[PERSON_NAME] Express" at bounding box center [383, 133] width 191 height 20
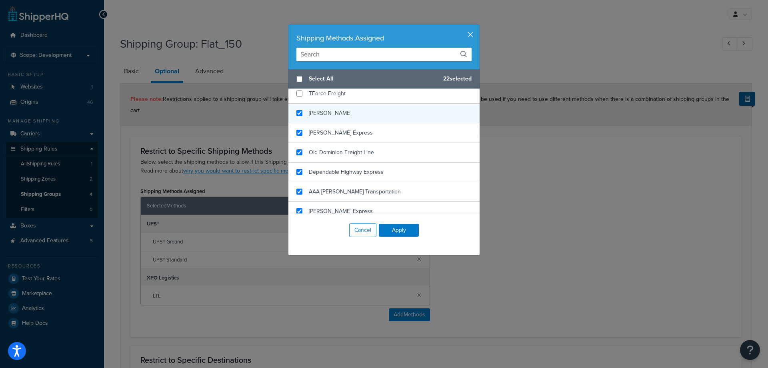
checkbox input "true"
click at [344, 118] on div "[PERSON_NAME]" at bounding box center [383, 114] width 191 height 20
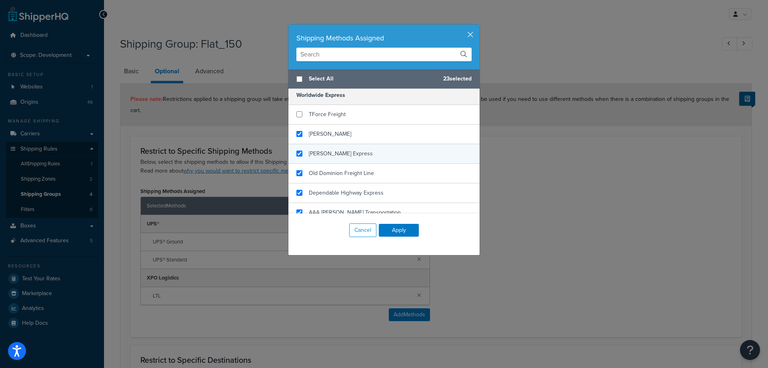
scroll to position [118, 0]
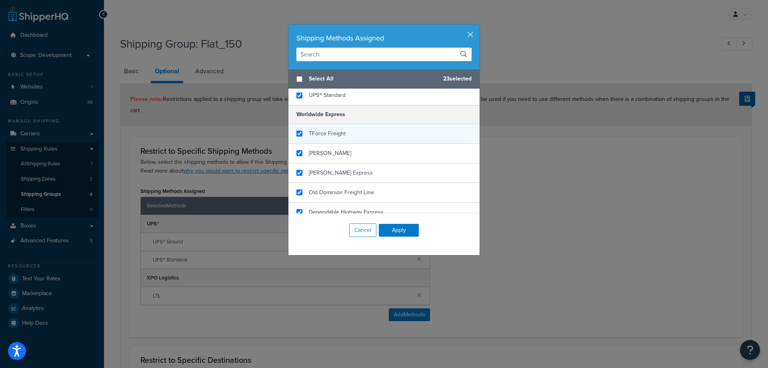
checkbox input "true"
click at [344, 133] on div "TForce Freight" at bounding box center [383, 134] width 191 height 20
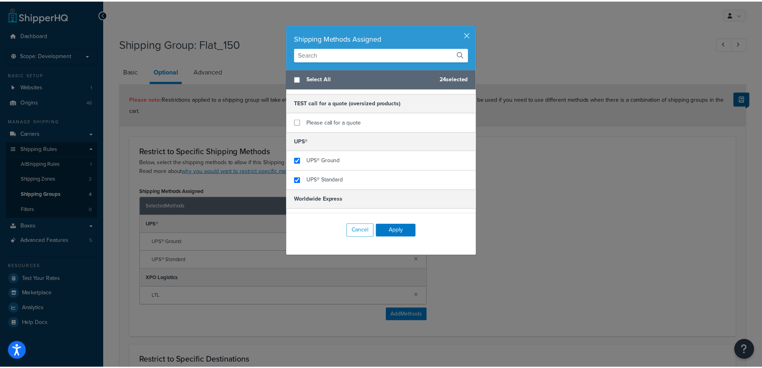
scroll to position [0, 0]
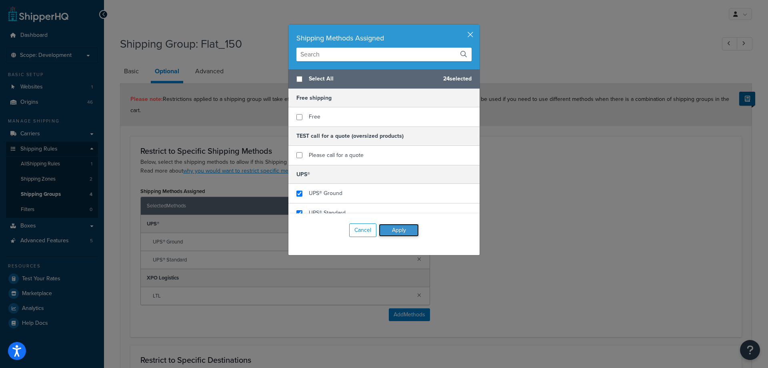
click at [399, 231] on button "Apply" at bounding box center [399, 230] width 40 height 13
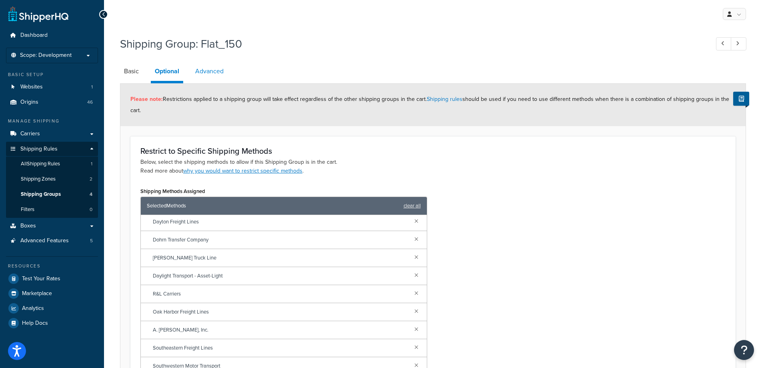
drag, startPoint x: 216, startPoint y: 69, endPoint x: 220, endPoint y: 74, distance: 6.6
click at [216, 69] on link "Advanced" at bounding box center [209, 71] width 36 height 19
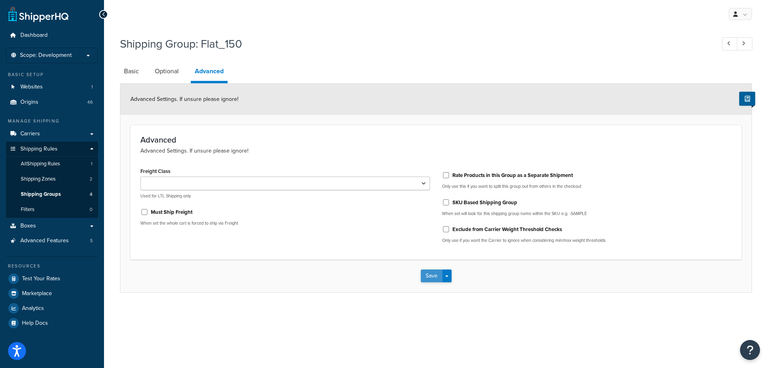
click at [435, 281] on button "Save" at bounding box center [432, 275] width 22 height 13
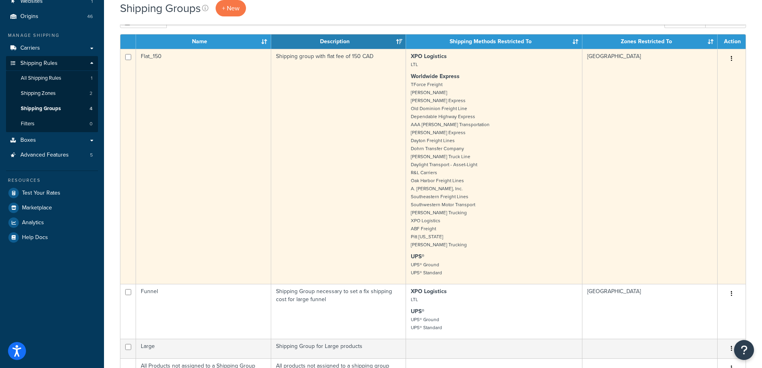
scroll to position [160, 0]
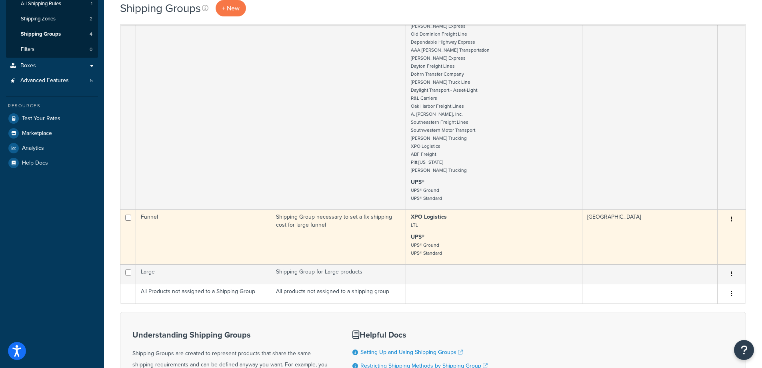
click at [230, 230] on td "Funnel" at bounding box center [203, 236] width 135 height 55
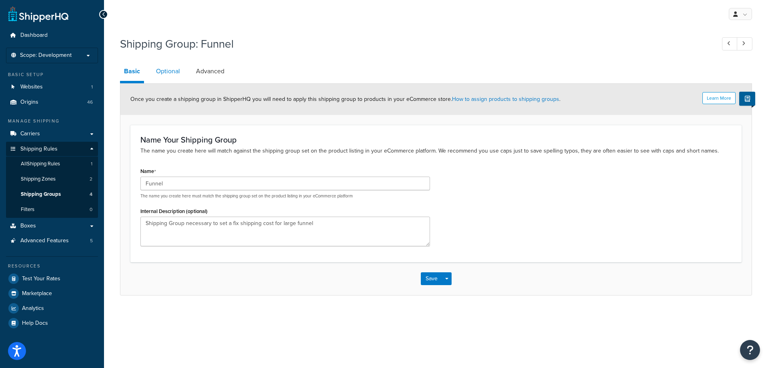
click at [169, 71] on link "Optional" at bounding box center [168, 71] width 32 height 19
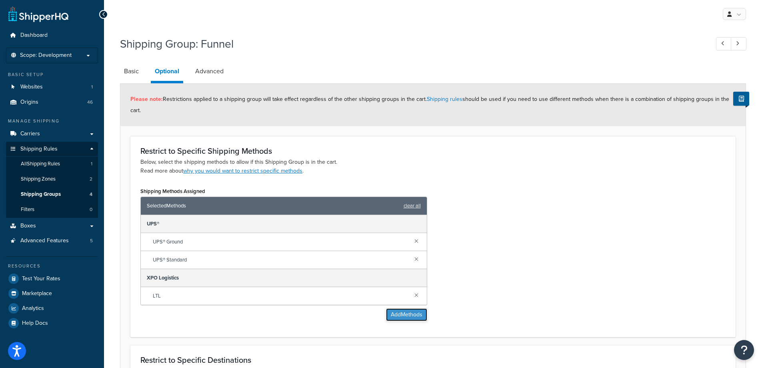
click at [398, 314] on button "Add Methods" at bounding box center [406, 314] width 41 height 13
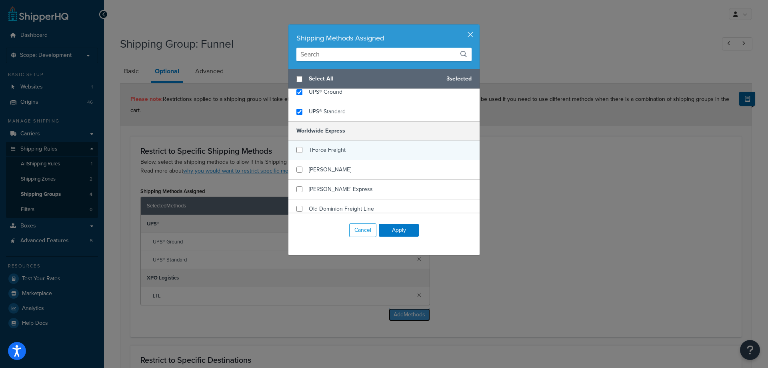
scroll to position [120, 0]
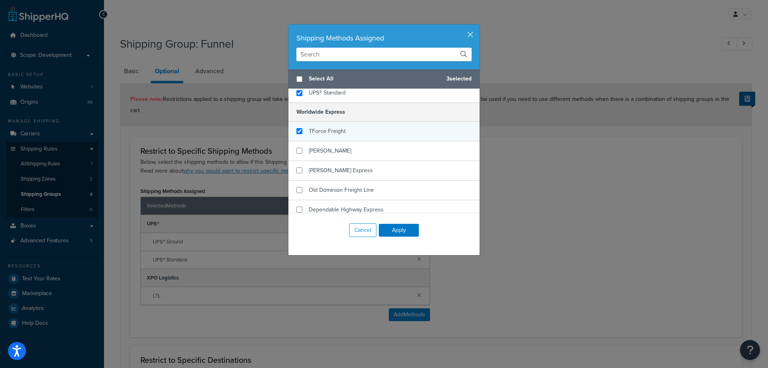
checkbox input "true"
click at [373, 135] on div "TForce Freight" at bounding box center [383, 132] width 191 height 20
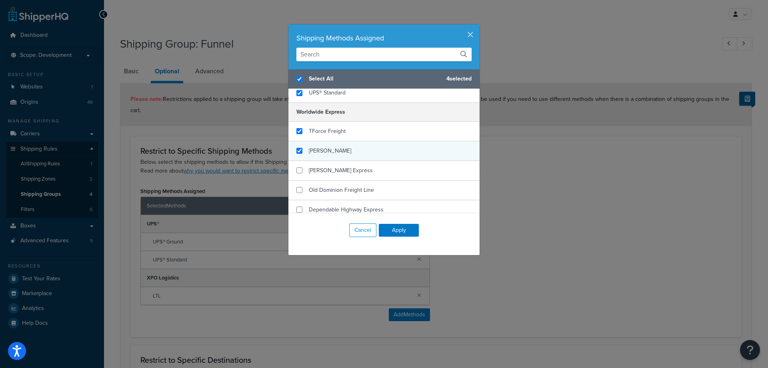
checkbox input "true"
click at [372, 152] on div "[PERSON_NAME]" at bounding box center [383, 151] width 191 height 20
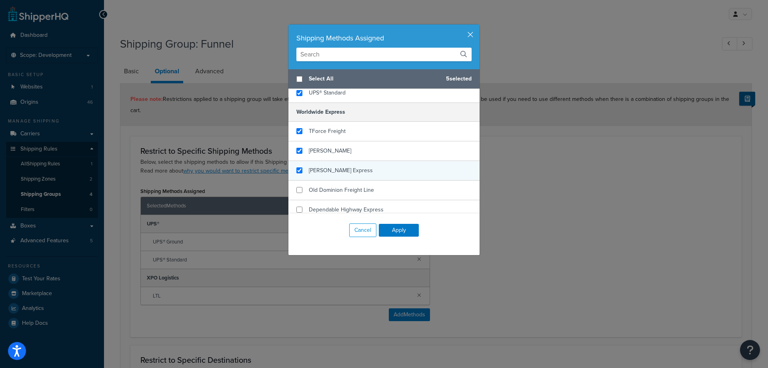
checkbox input "false"
checkbox input "true"
click at [373, 168] on div "[PERSON_NAME] Express" at bounding box center [383, 171] width 191 height 20
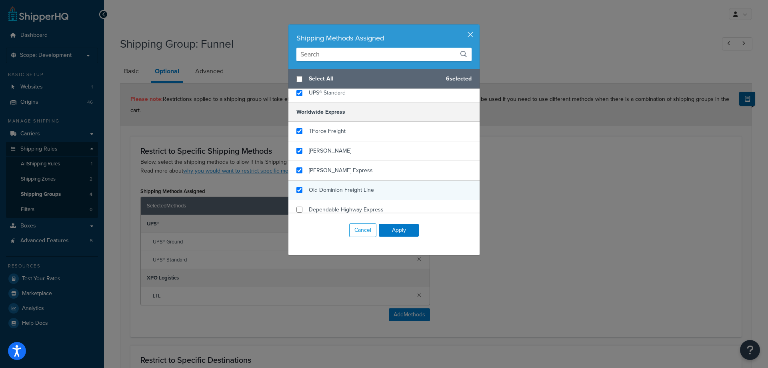
checkbox input "true"
click at [380, 187] on div "Old Dominion Freight Line" at bounding box center [383, 190] width 191 height 20
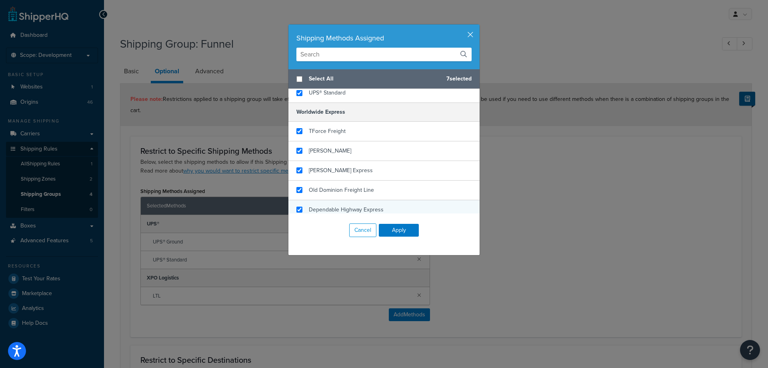
checkbox input "true"
click at [386, 207] on div "Dependable Highway Express" at bounding box center [383, 210] width 191 height 20
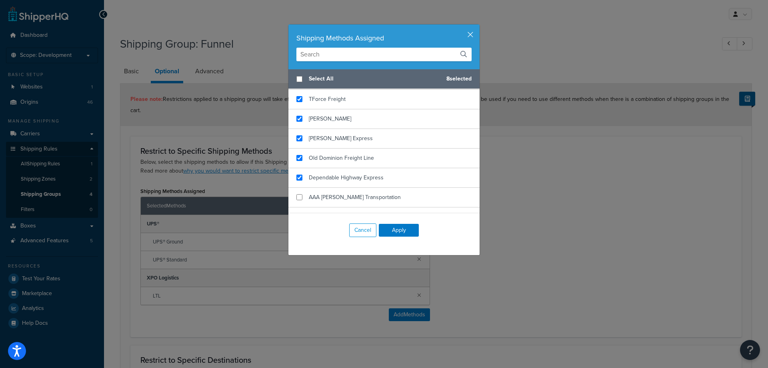
scroll to position [200, 0]
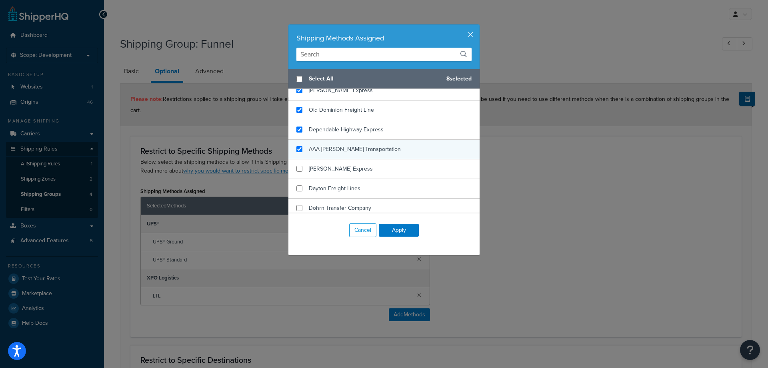
checkbox input "true"
click at [380, 152] on div "AAA [PERSON_NAME] Transportation" at bounding box center [383, 150] width 191 height 20
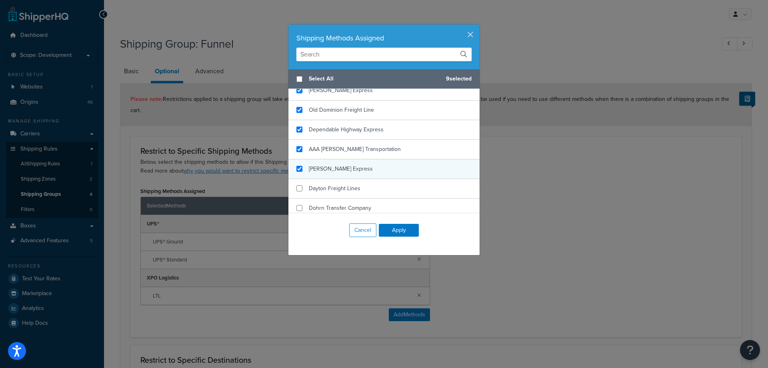
checkbox input "true"
click at [380, 162] on div "[PERSON_NAME] Express" at bounding box center [383, 169] width 191 height 20
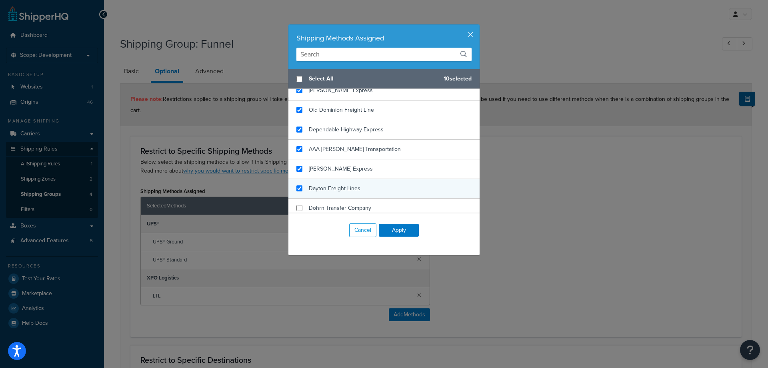
checkbox input "true"
click at [380, 179] on div "Dayton Freight Lines" at bounding box center [383, 189] width 191 height 20
checkbox input "true"
click at [387, 200] on div "Dohrn Transfer Company" at bounding box center [383, 208] width 191 height 20
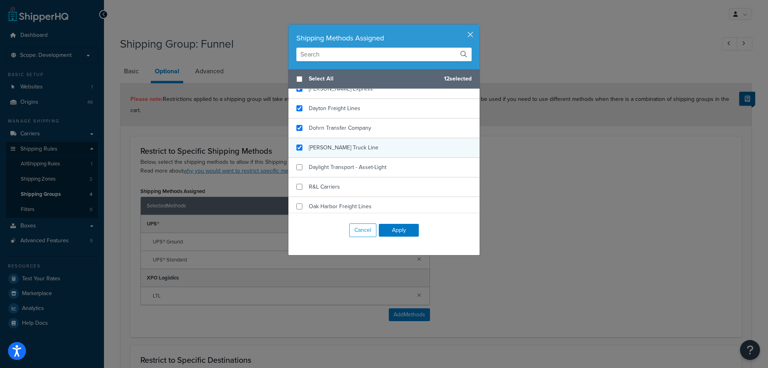
checkbox input "true"
click at [375, 146] on div "[PERSON_NAME] Truck Line" at bounding box center [383, 148] width 191 height 20
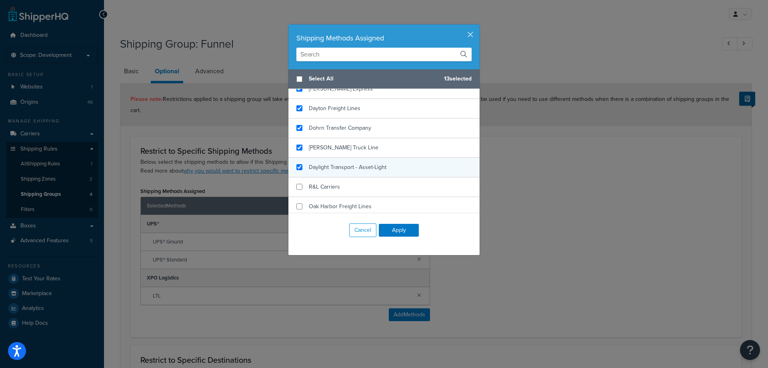
checkbox input "true"
click at [380, 163] on span "Daylight Transport - Asset-Light" at bounding box center [348, 167] width 78 height 8
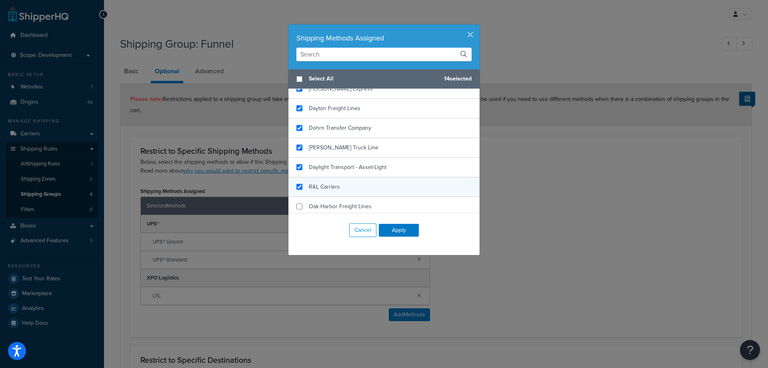
checkbox input "true"
click at [386, 183] on div "R&L Carriers" at bounding box center [383, 187] width 191 height 20
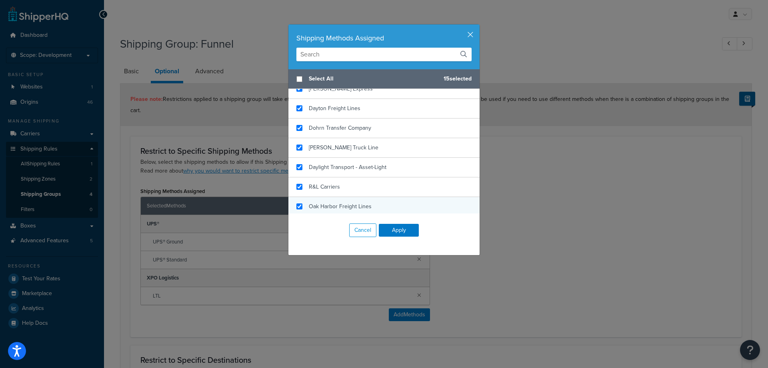
checkbox input "true"
click at [389, 198] on div "Oak Harbor Freight Lines" at bounding box center [383, 207] width 191 height 20
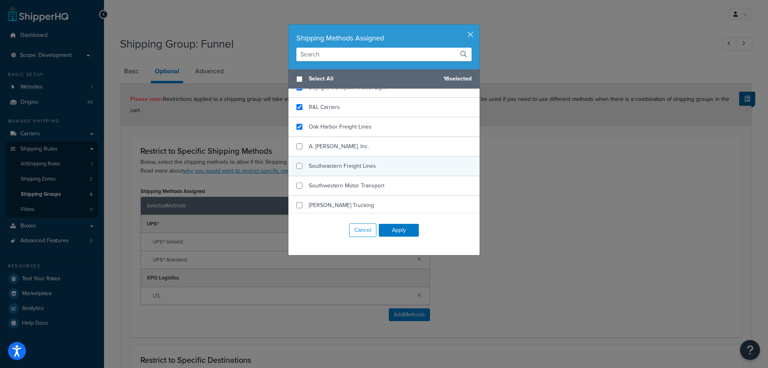
scroll to position [360, 0]
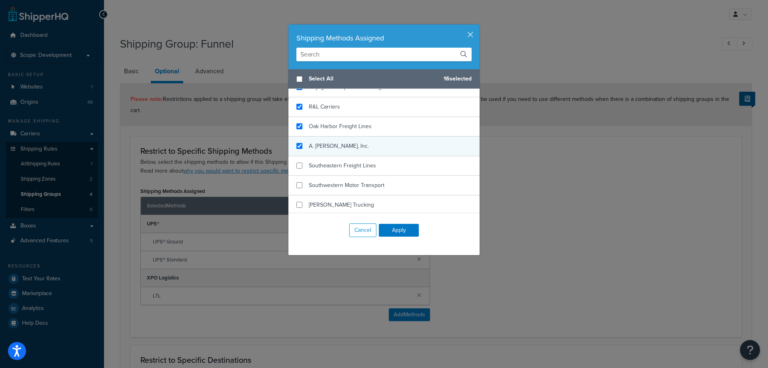
checkbox input "true"
click at [382, 151] on div "A. [PERSON_NAME], Inc." at bounding box center [383, 146] width 191 height 20
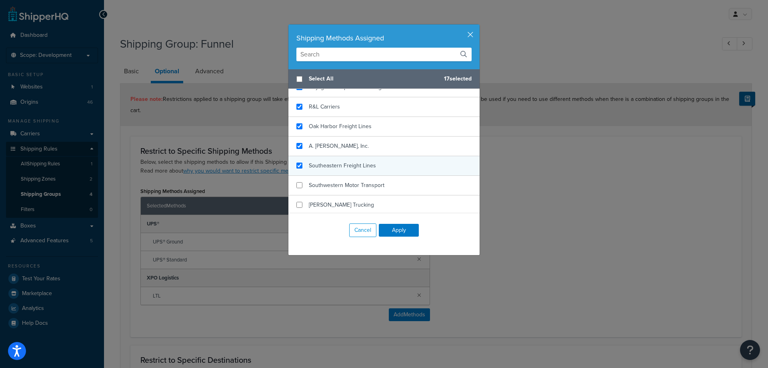
checkbox input "true"
drag, startPoint x: 383, startPoint y: 162, endPoint x: 383, endPoint y: 167, distance: 4.8
click at [383, 162] on div "Southeastern Freight Lines" at bounding box center [383, 166] width 191 height 20
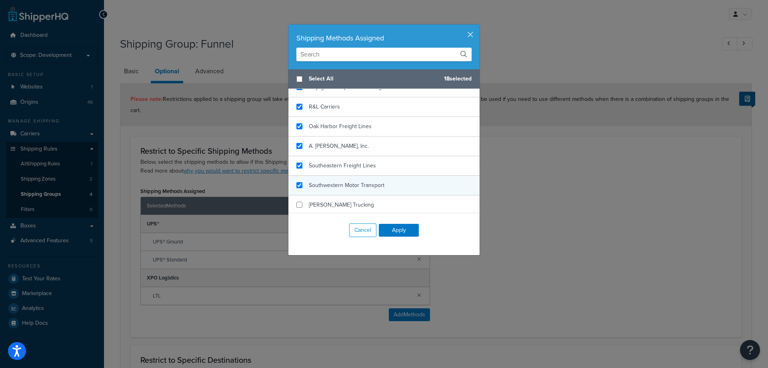
checkbox input "true"
click at [385, 185] on div "Southwestern Motor Transport" at bounding box center [383, 186] width 191 height 20
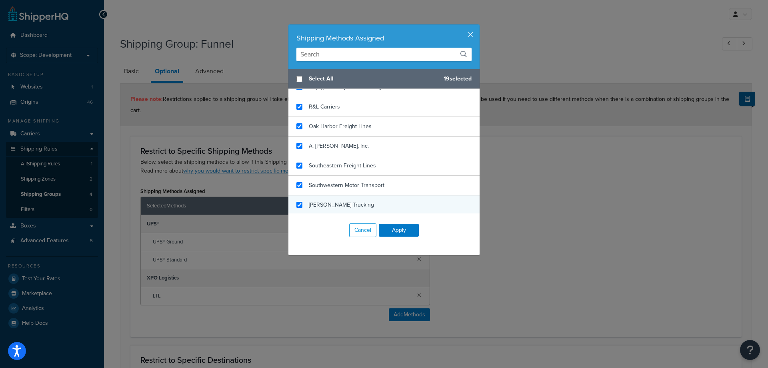
checkbox input "true"
click at [387, 197] on div "[PERSON_NAME] Trucking" at bounding box center [383, 205] width 191 height 20
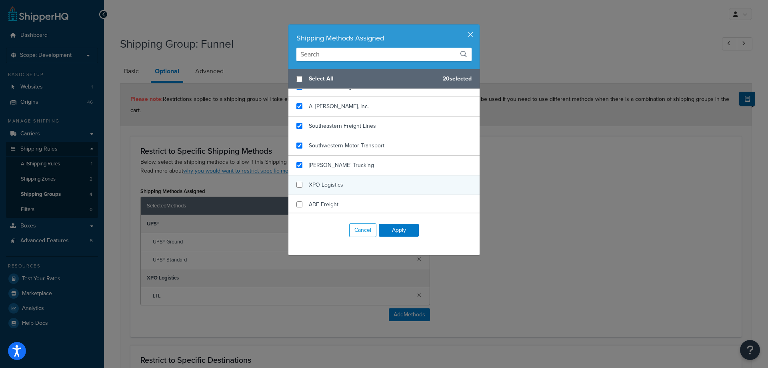
scroll to position [400, 0]
checkbox input "true"
click at [386, 175] on div "XPO Logistics" at bounding box center [383, 185] width 191 height 20
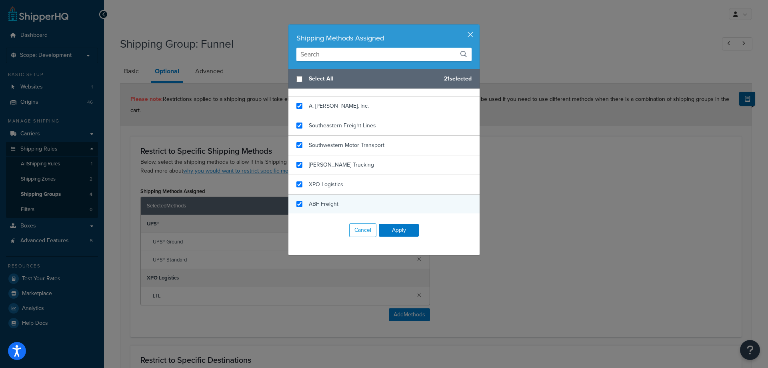
checkbox input "true"
click at [388, 200] on div "ABF Freight" at bounding box center [383, 204] width 191 height 20
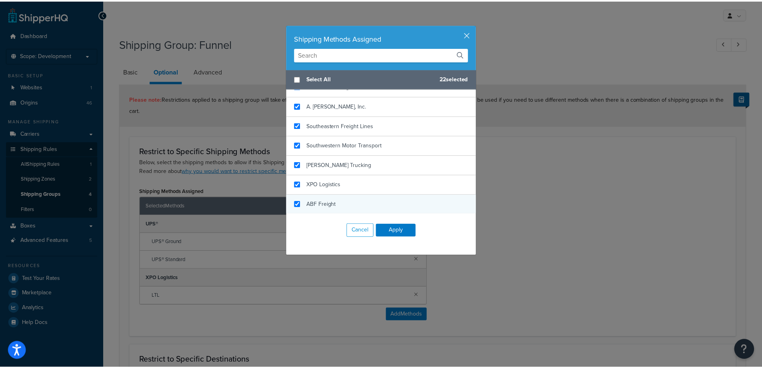
scroll to position [478, 0]
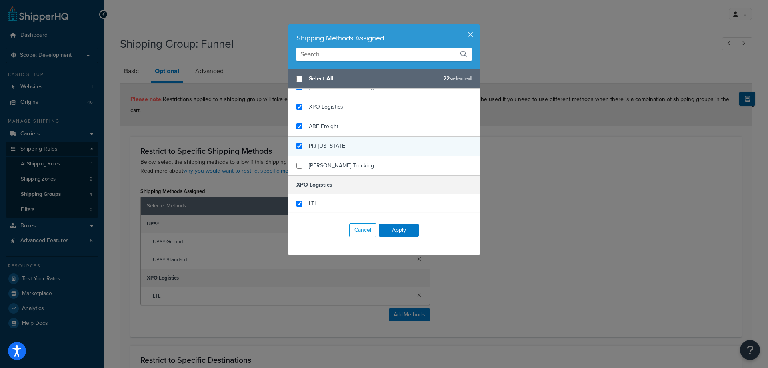
checkbox input "true"
click at [380, 153] on div "Pitt [US_STATE]" at bounding box center [383, 146] width 191 height 20
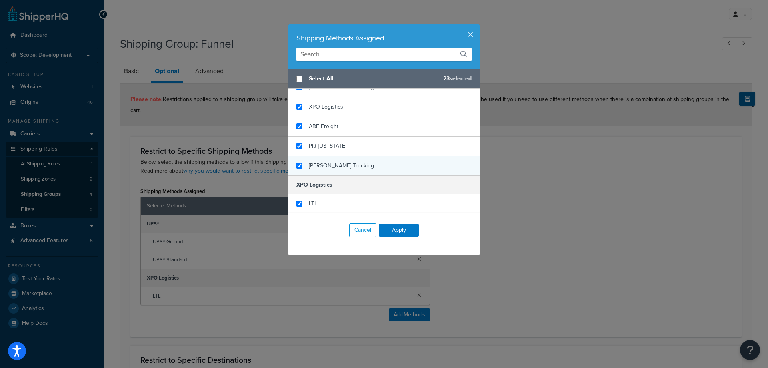
checkbox input "true"
click at [380, 160] on div "[PERSON_NAME] Trucking" at bounding box center [383, 165] width 191 height 19
click at [405, 233] on button "Apply" at bounding box center [399, 230] width 40 height 13
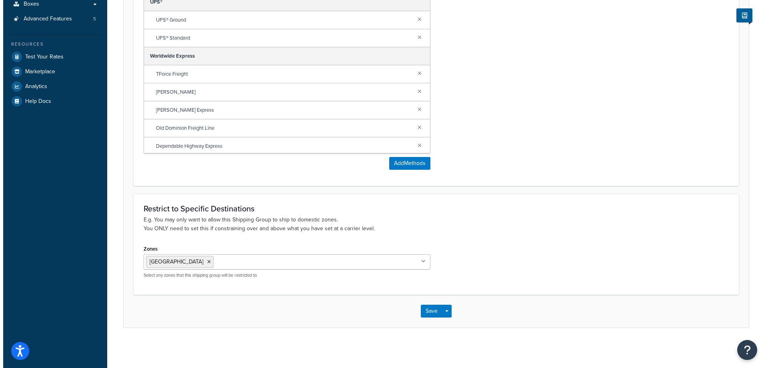
scroll to position [0, 0]
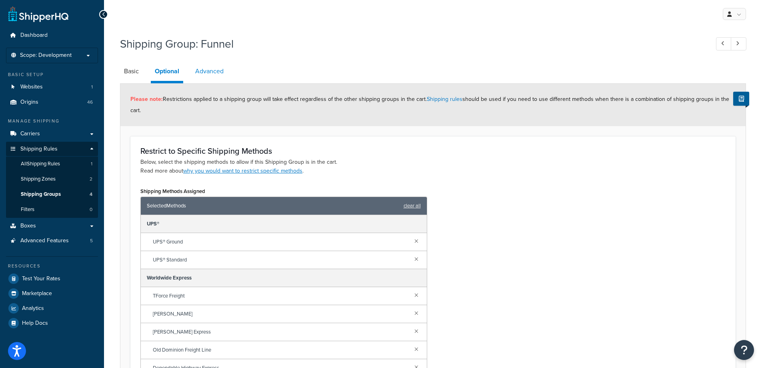
click at [200, 66] on link "Advanced" at bounding box center [209, 71] width 36 height 19
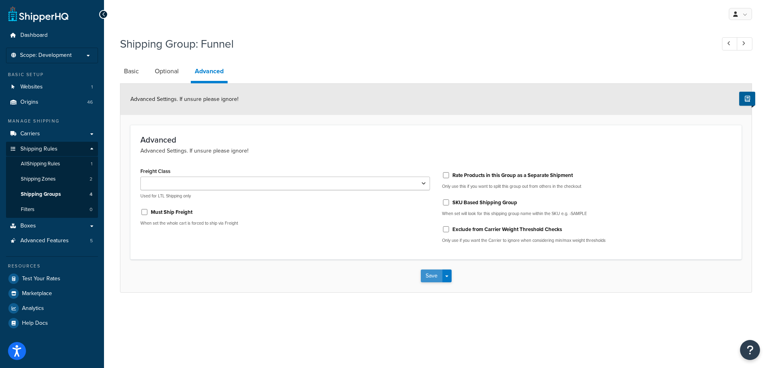
click at [426, 278] on button "Save" at bounding box center [432, 275] width 22 height 13
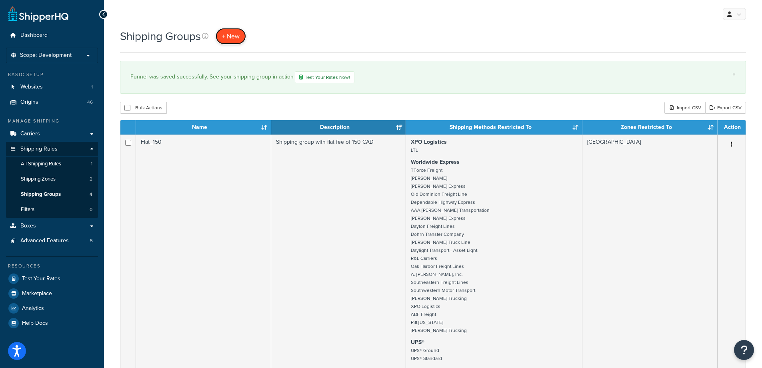
click at [240, 34] on span "+ New" at bounding box center [231, 36] width 18 height 9
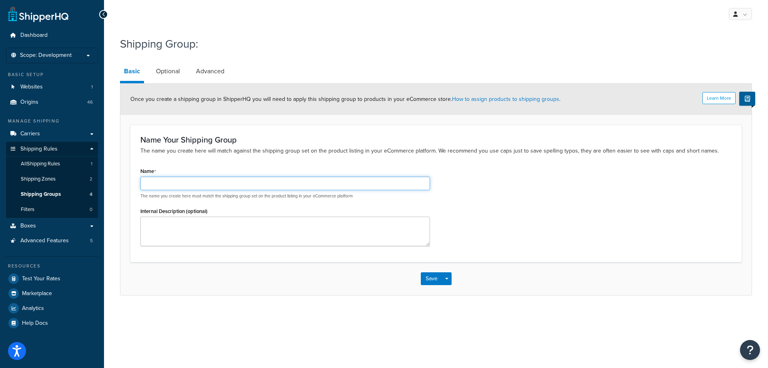
click at [201, 179] on input "Name" at bounding box center [285, 183] width 290 height 14
paste input "XXL products"
type input "XXL products"
click at [169, 225] on textarea "Internal Description (optional)" at bounding box center [285, 231] width 290 height 30
click at [210, 226] on textarea "Internal Description (optional)" at bounding box center [285, 231] width 290 height 30
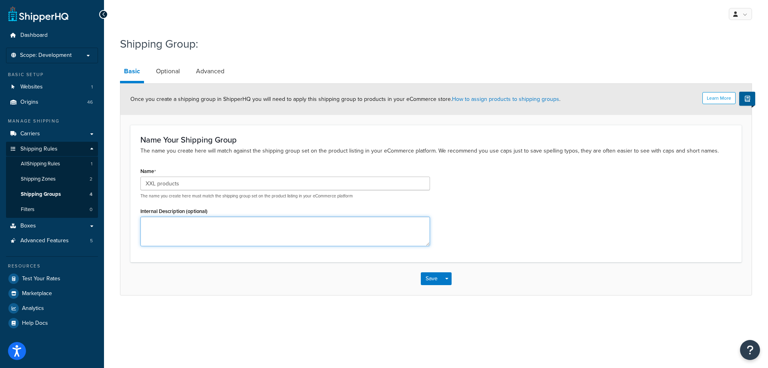
paste textarea "Call for a quote for XXL products"
type textarea "Call for a quote for XXL products"
click at [208, 266] on div "Save Save Dropdown Save and Edit Save and Duplicate Save and Create New" at bounding box center [435, 278] width 631 height 33
click at [171, 72] on link "Optional" at bounding box center [168, 71] width 32 height 19
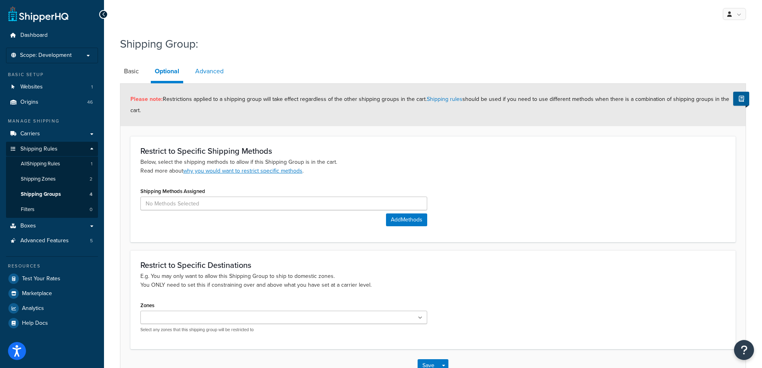
click at [213, 75] on link "Advanced" at bounding box center [209, 71] width 36 height 19
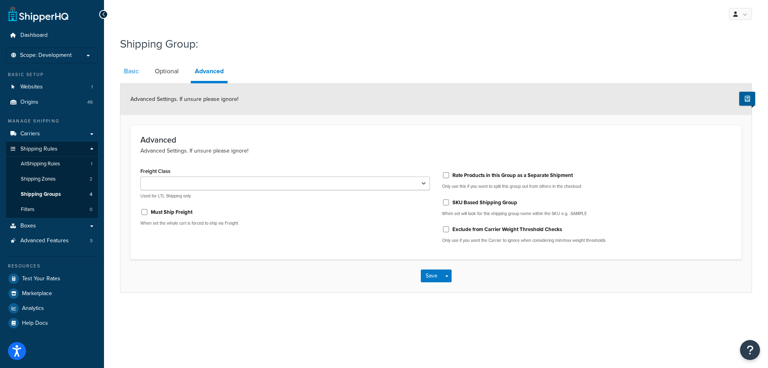
click at [128, 75] on link "Basic" at bounding box center [131, 71] width 23 height 19
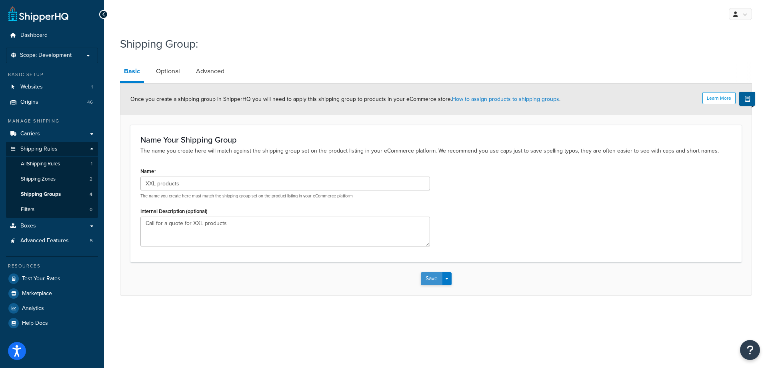
click at [423, 278] on button "Save" at bounding box center [432, 278] width 22 height 13
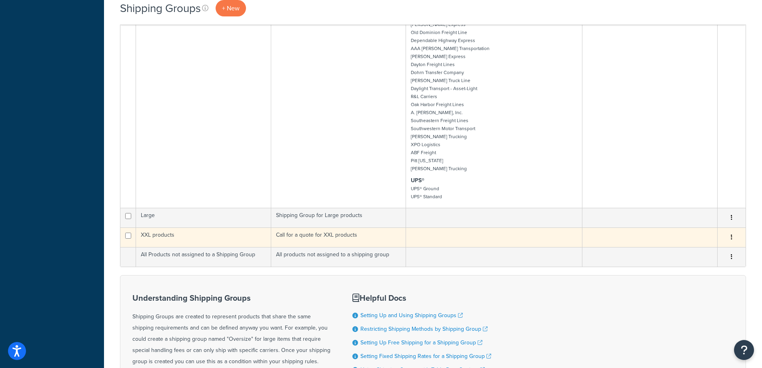
scroll to position [440, 0]
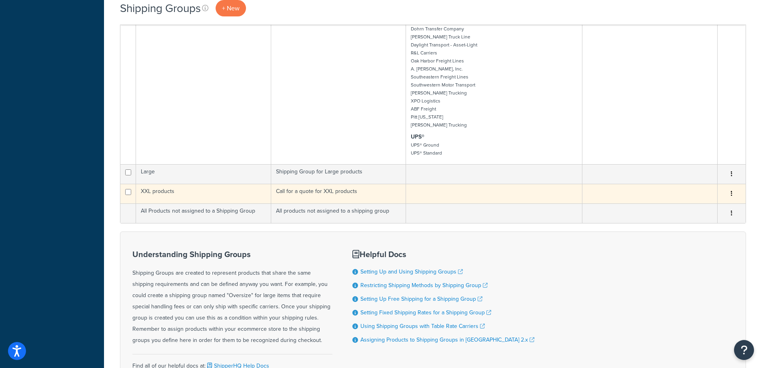
click at [177, 192] on td "XXL products" at bounding box center [203, 194] width 135 height 20
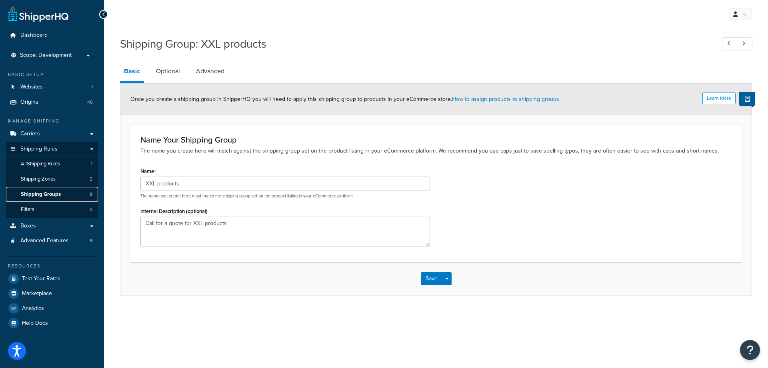
click at [32, 192] on span "Shipping Groups" at bounding box center [41, 194] width 40 height 7
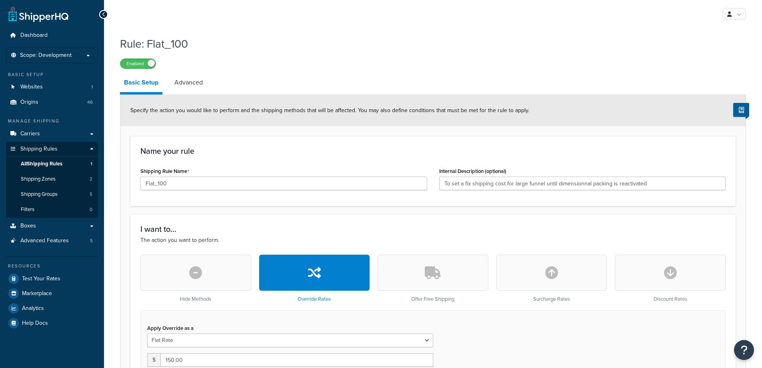
select select "ITEM"
drag, startPoint x: 687, startPoint y: 186, endPoint x: 408, endPoint y: 189, distance: 278.9
click at [415, 190] on div "Shipping Rule Name Flat_100 Internal Description (optional) To set a fix shippi…" at bounding box center [432, 180] width 597 height 31
paste input "Flat fee for funnels"
type input "Flat fee for funnels"
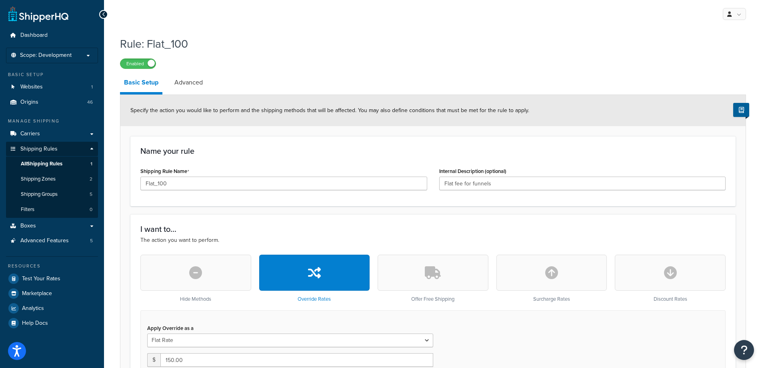
click at [368, 165] on div "Name your rule Shipping Rule Name Flat_100 Internal Description (optional) Flat…" at bounding box center [432, 171] width 605 height 70
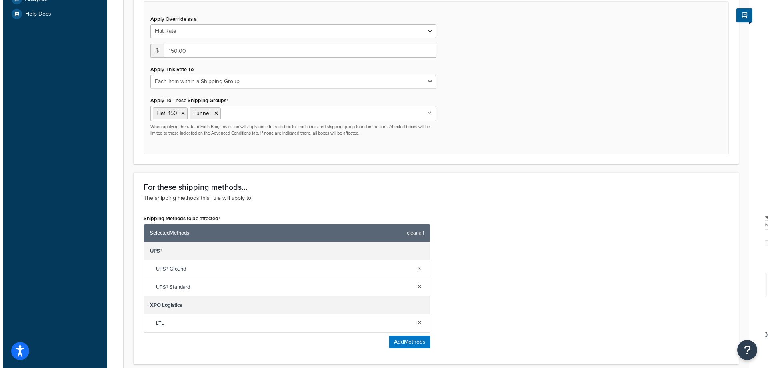
scroll to position [320, 0]
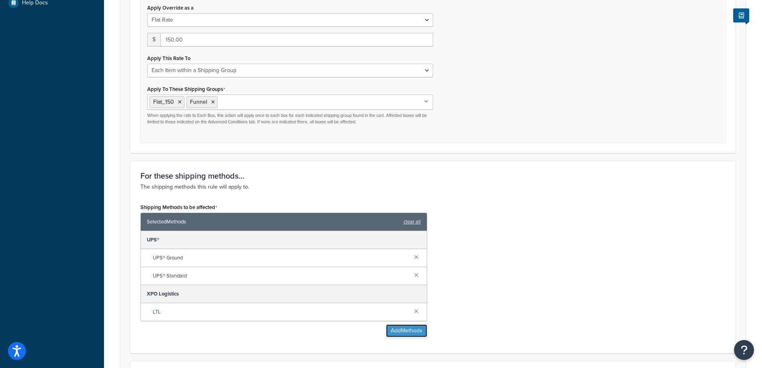
click at [405, 330] on button "Add Methods" at bounding box center [406, 330] width 41 height 13
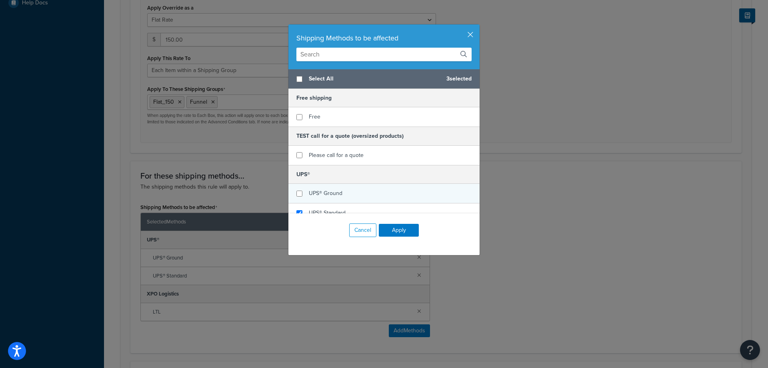
checkbox input "false"
click at [412, 185] on div "UPS® Ground" at bounding box center [383, 194] width 191 height 20
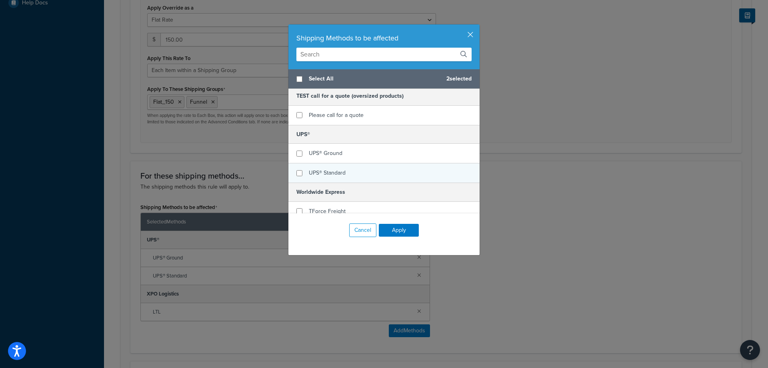
checkbox input "false"
click at [404, 167] on div "UPS® Standard" at bounding box center [383, 172] width 191 height 19
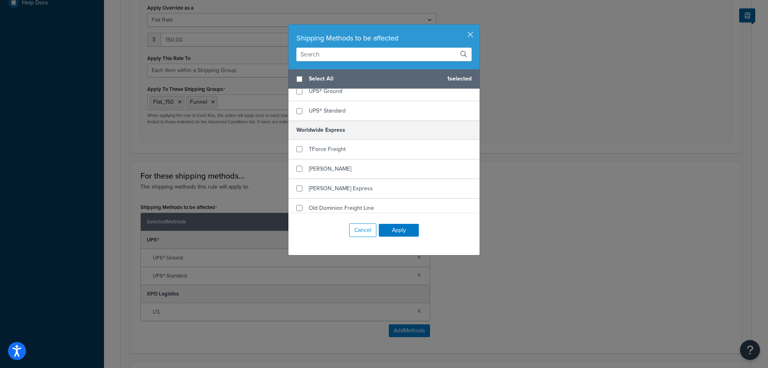
scroll to position [120, 0]
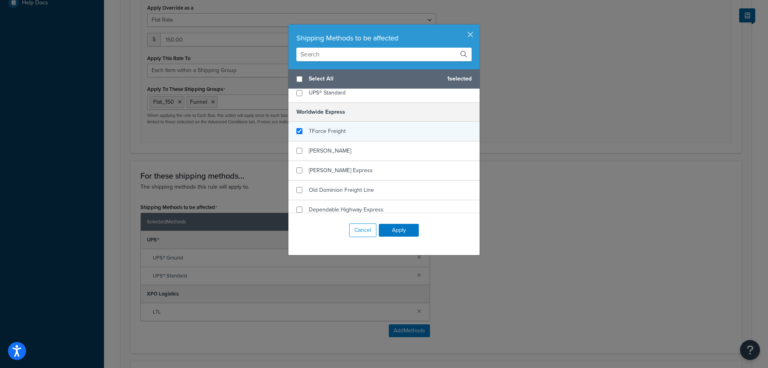
checkbox input "true"
click at [372, 133] on div "TForce Freight" at bounding box center [383, 132] width 191 height 20
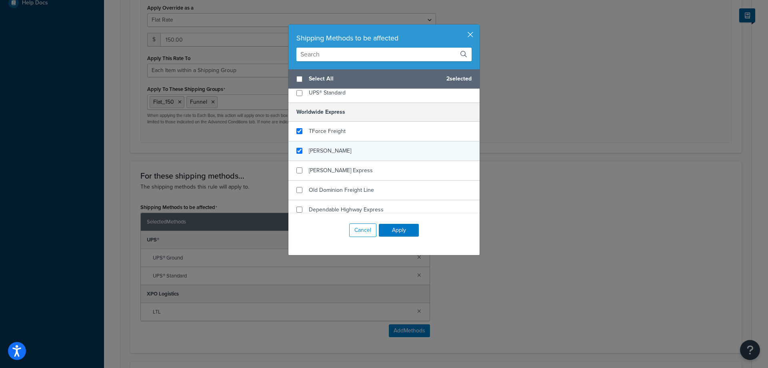
checkbox input "true"
click at [371, 150] on div "[PERSON_NAME]" at bounding box center [383, 151] width 191 height 20
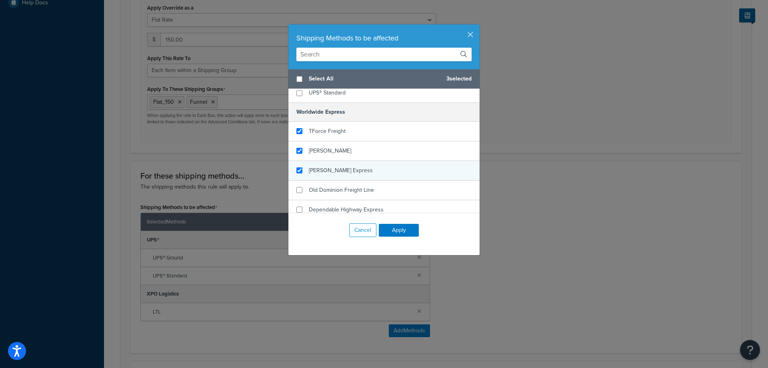
checkbox input "true"
click at [371, 174] on div "[PERSON_NAME] Express" at bounding box center [383, 171] width 191 height 20
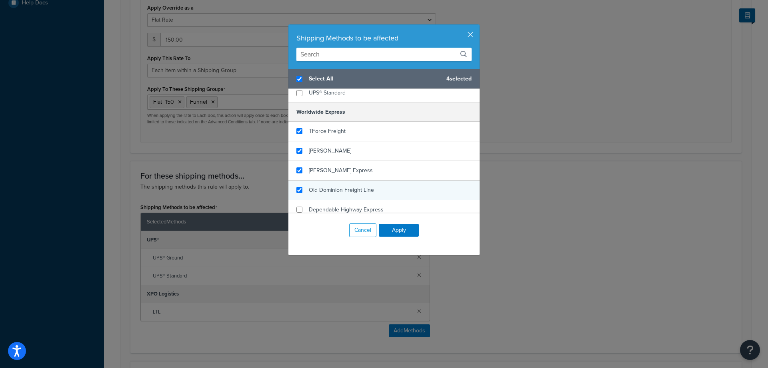
checkbox input "true"
click at [372, 190] on div "Old Dominion Freight Line" at bounding box center [383, 190] width 191 height 20
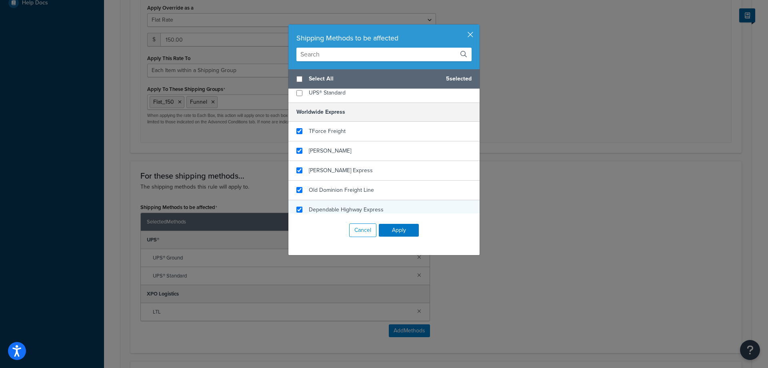
checkbox input "false"
checkbox input "true"
click at [376, 204] on div "Dependable Highway Express" at bounding box center [346, 209] width 75 height 11
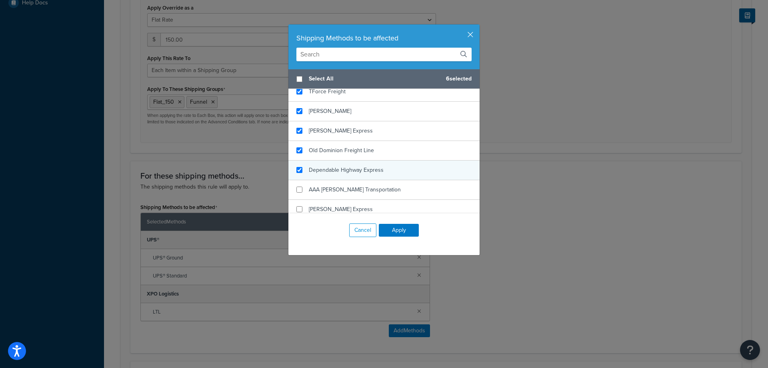
scroll to position [160, 0]
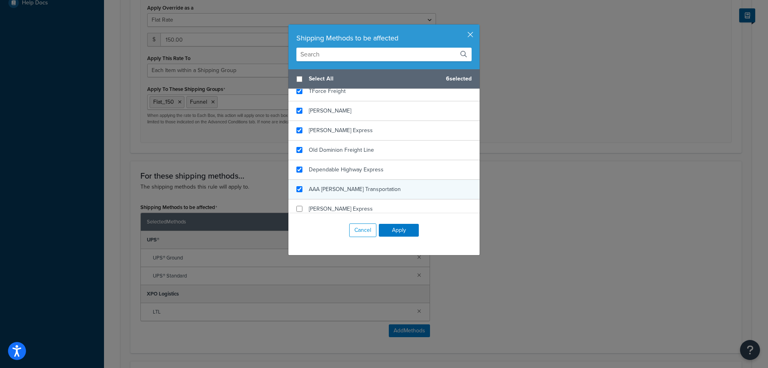
checkbox input "true"
click at [376, 185] on div "AAA [PERSON_NAME] Transportation" at bounding box center [383, 190] width 191 height 20
checkbox input "true"
click at [374, 203] on div "[PERSON_NAME] Express" at bounding box center [383, 209] width 191 height 20
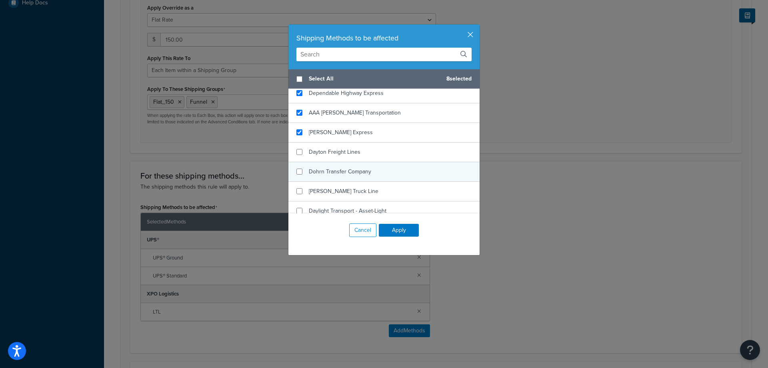
scroll to position [240, 0]
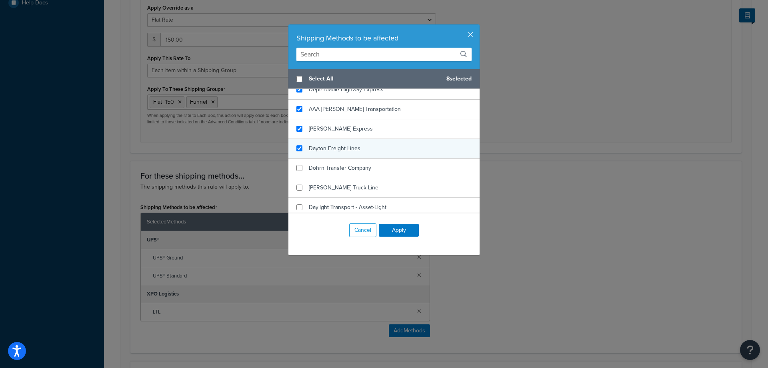
checkbox input "true"
click at [364, 147] on div "Dayton Freight Lines" at bounding box center [383, 149] width 191 height 20
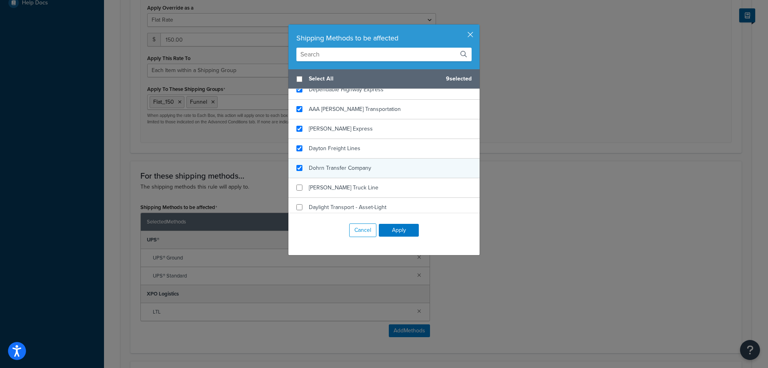
checkbox input "true"
click at [364, 164] on span "Dohrn Transfer Company" at bounding box center [340, 168] width 62 height 8
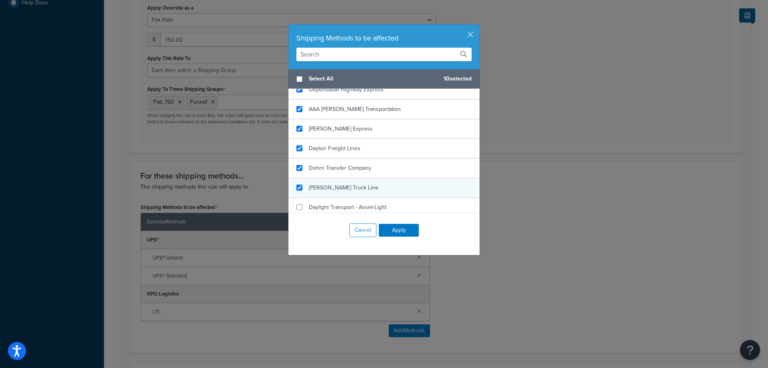
checkbox input "true"
click at [364, 187] on div "[PERSON_NAME] Truck Line" at bounding box center [383, 188] width 191 height 20
checkbox input "true"
click at [369, 203] on span "Daylight Transport - Asset-Light" at bounding box center [348, 207] width 78 height 8
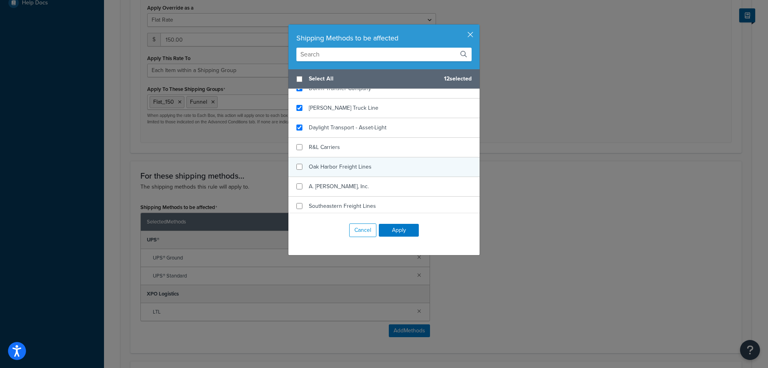
scroll to position [320, 0]
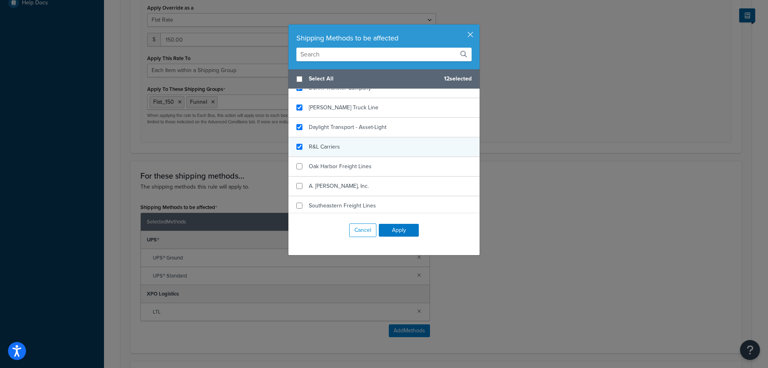
checkbox input "true"
click at [369, 151] on div "R&L Carriers" at bounding box center [383, 147] width 191 height 20
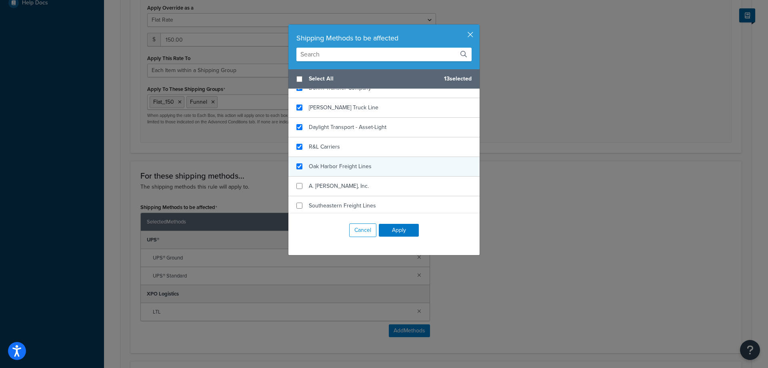
checkbox input "true"
click at [368, 158] on div "Oak Harbor Freight Lines" at bounding box center [383, 167] width 191 height 20
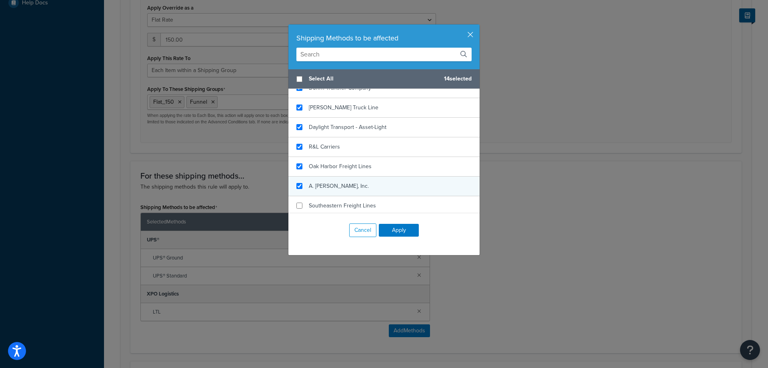
checkbox input "true"
click at [370, 182] on div "A. [PERSON_NAME], Inc." at bounding box center [383, 186] width 191 height 20
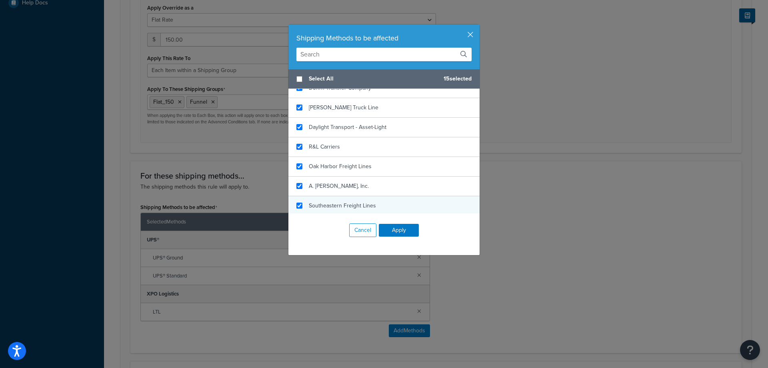
checkbox input "true"
click at [370, 201] on div "Southeastern Freight Lines" at bounding box center [342, 205] width 67 height 11
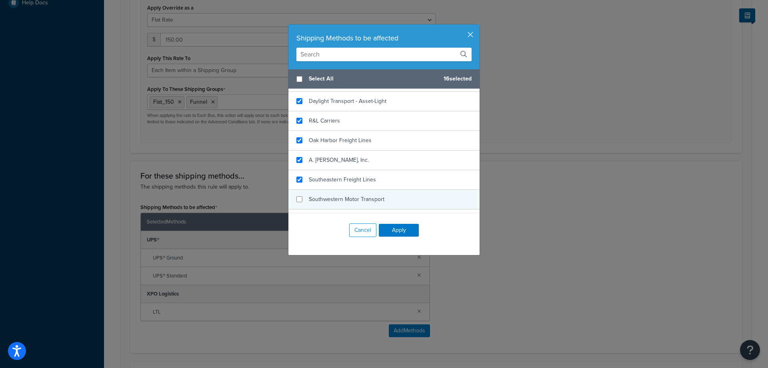
scroll to position [360, 0]
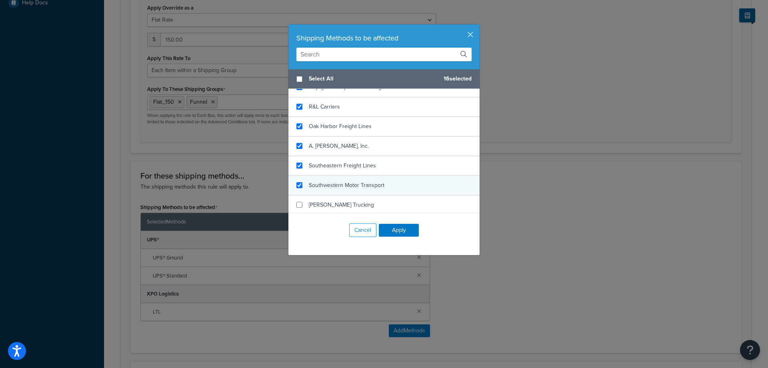
checkbox input "true"
click at [366, 184] on span "Southwestern Motor Transport" at bounding box center [347, 185] width 76 height 8
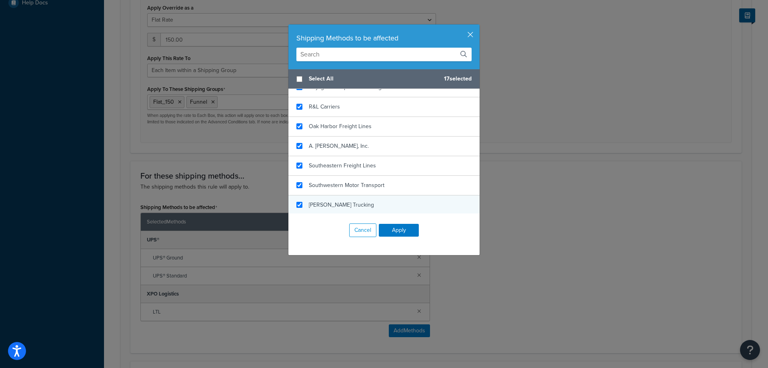
checkbox input "true"
click at [364, 200] on div "[PERSON_NAME] Trucking" at bounding box center [383, 205] width 191 height 20
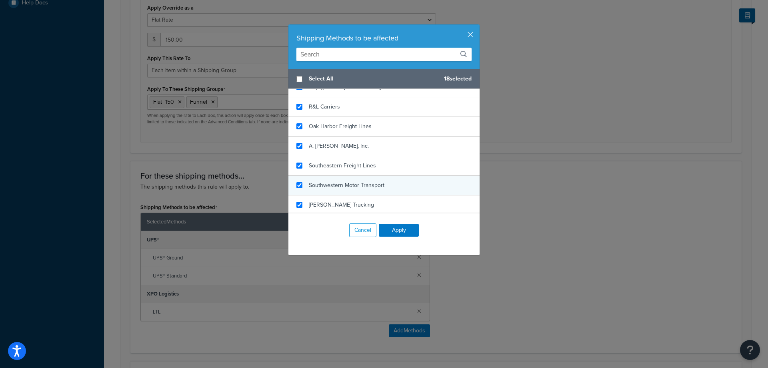
scroll to position [440, 0]
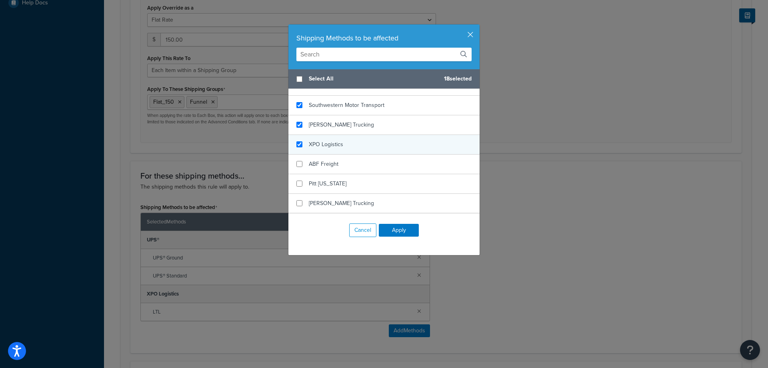
checkbox input "true"
click at [364, 144] on div "XPO Logistics" at bounding box center [383, 145] width 191 height 20
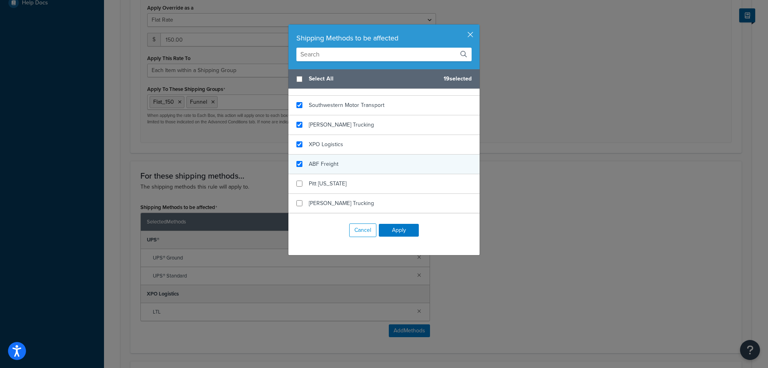
checkbox input "true"
click at [363, 156] on div "ABF Freight" at bounding box center [383, 164] width 191 height 20
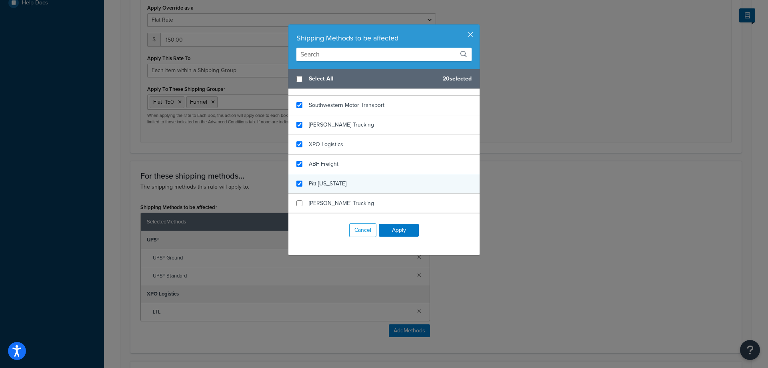
checkbox input "true"
click at [366, 176] on div "Pitt [US_STATE]" at bounding box center [383, 184] width 191 height 20
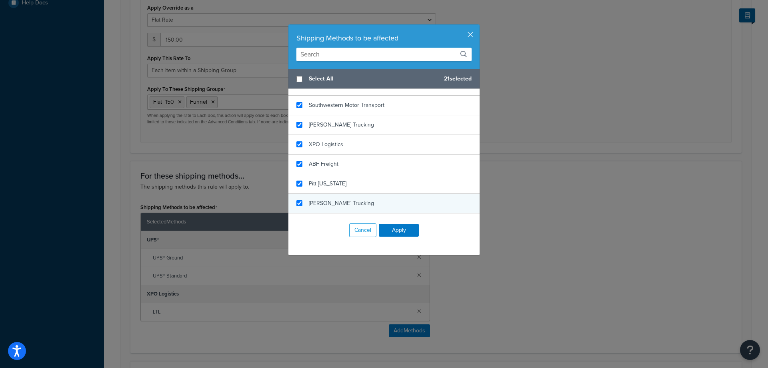
checkbox input "true"
click at [367, 201] on div "[PERSON_NAME] Trucking" at bounding box center [383, 203] width 191 height 19
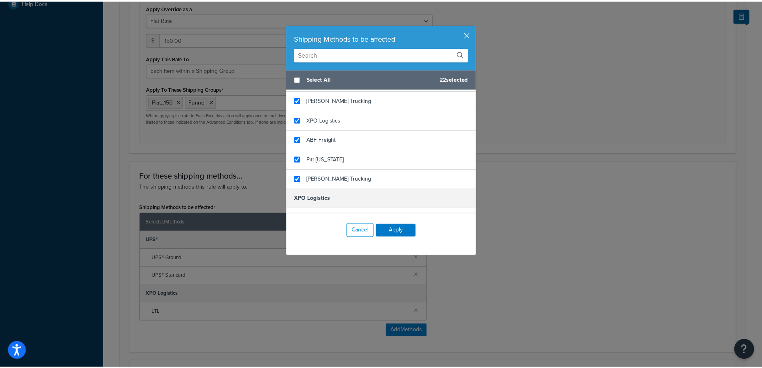
scroll to position [478, 0]
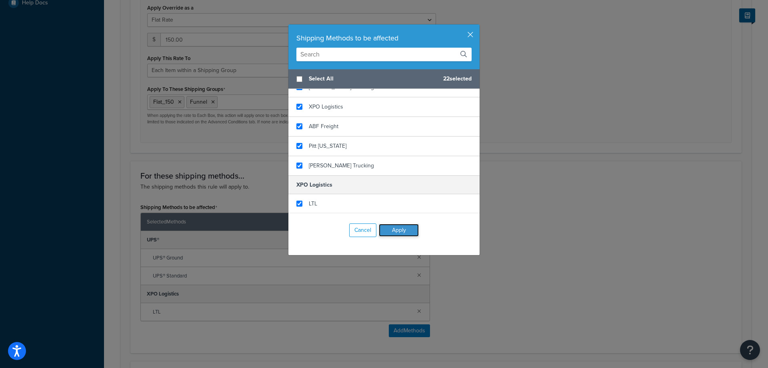
click at [394, 229] on button "Apply" at bounding box center [399, 230] width 40 height 13
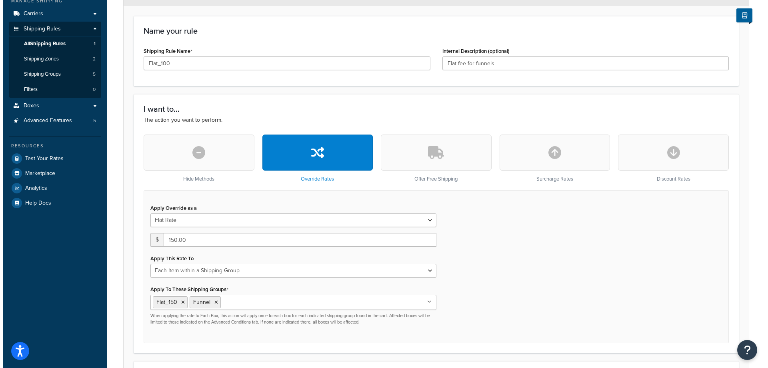
scroll to position [0, 0]
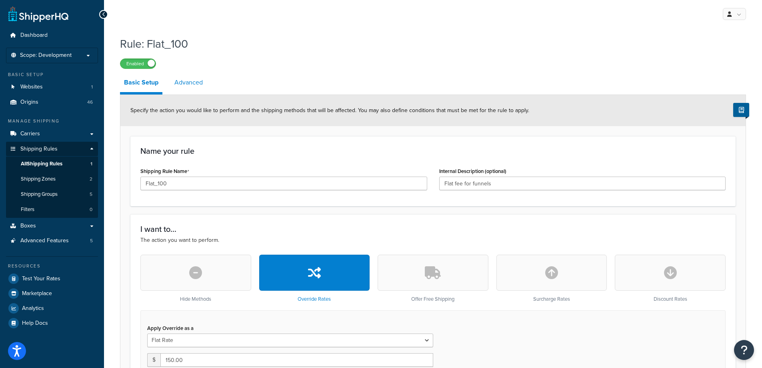
click at [179, 80] on link "Advanced" at bounding box center [188, 82] width 36 height 19
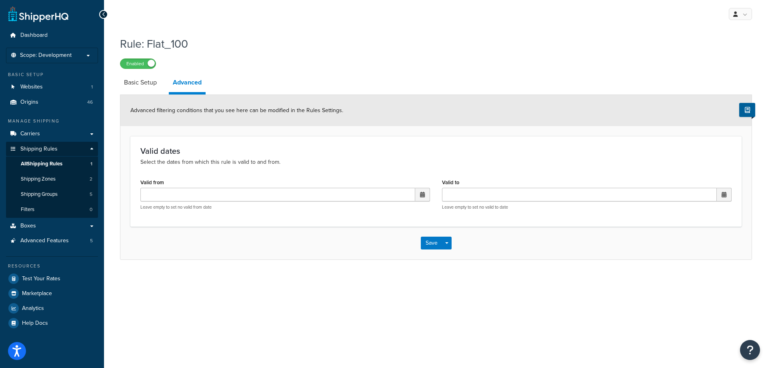
click at [420, 246] on div "Save Save Dropdown Save and Edit Save and Duplicate Save and Create New" at bounding box center [435, 242] width 631 height 33
click at [422, 244] on button "Save" at bounding box center [432, 242] width 22 height 13
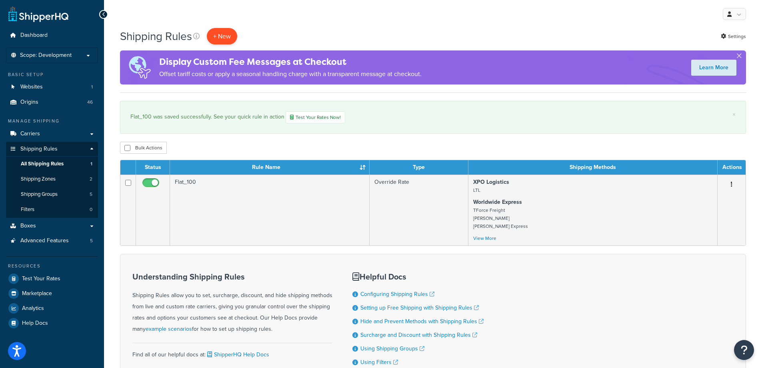
click at [221, 38] on p "+ New" at bounding box center [222, 36] width 30 height 16
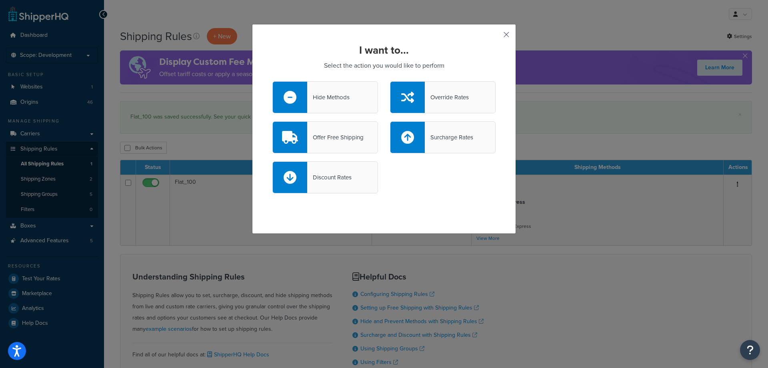
click at [496, 36] on button "button" at bounding box center [495, 37] width 2 height 2
